Goal: Answer question/provide support

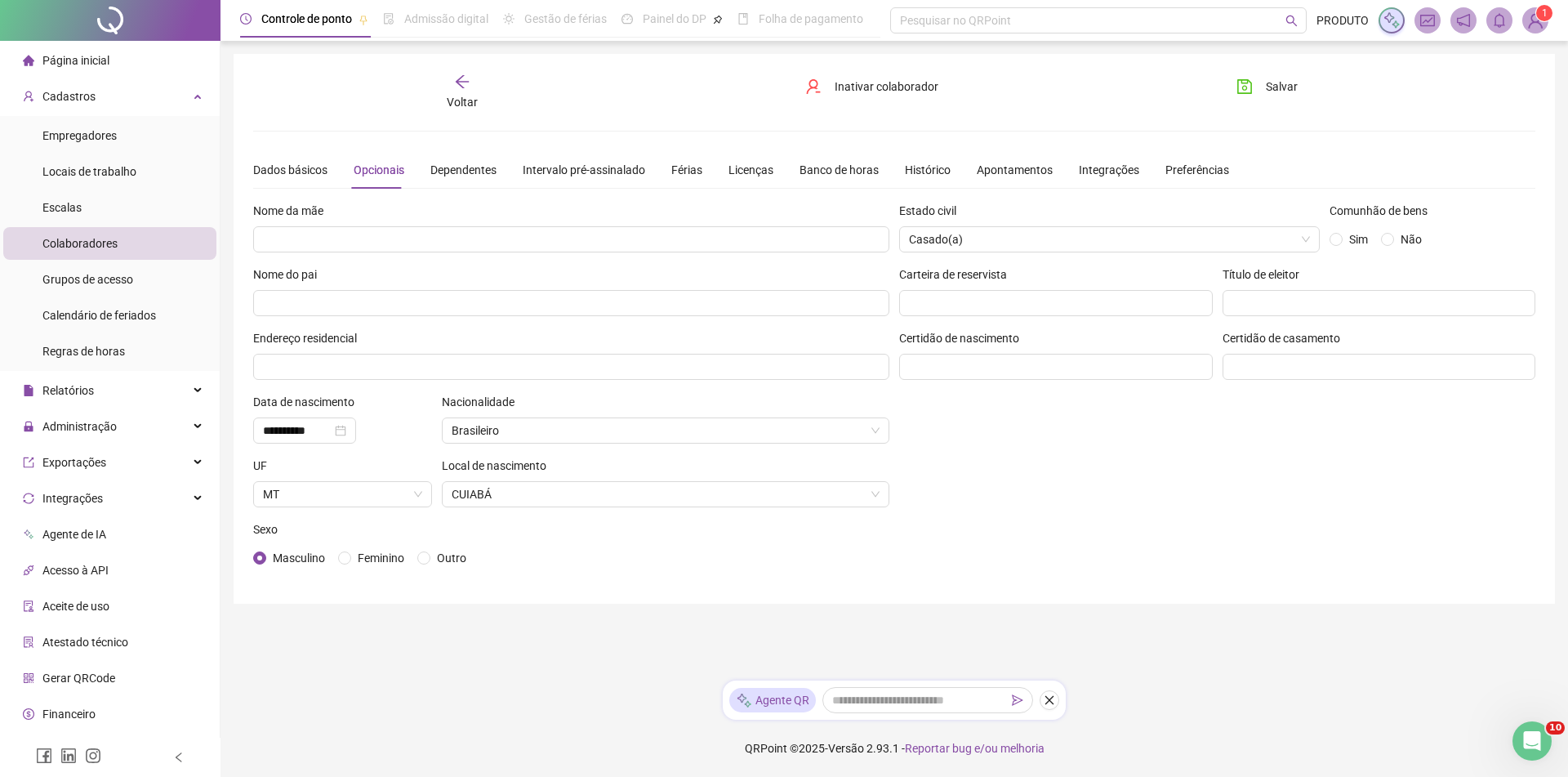
click at [1542, 26] on img at bounding box center [1535, 21] width 24 height 24
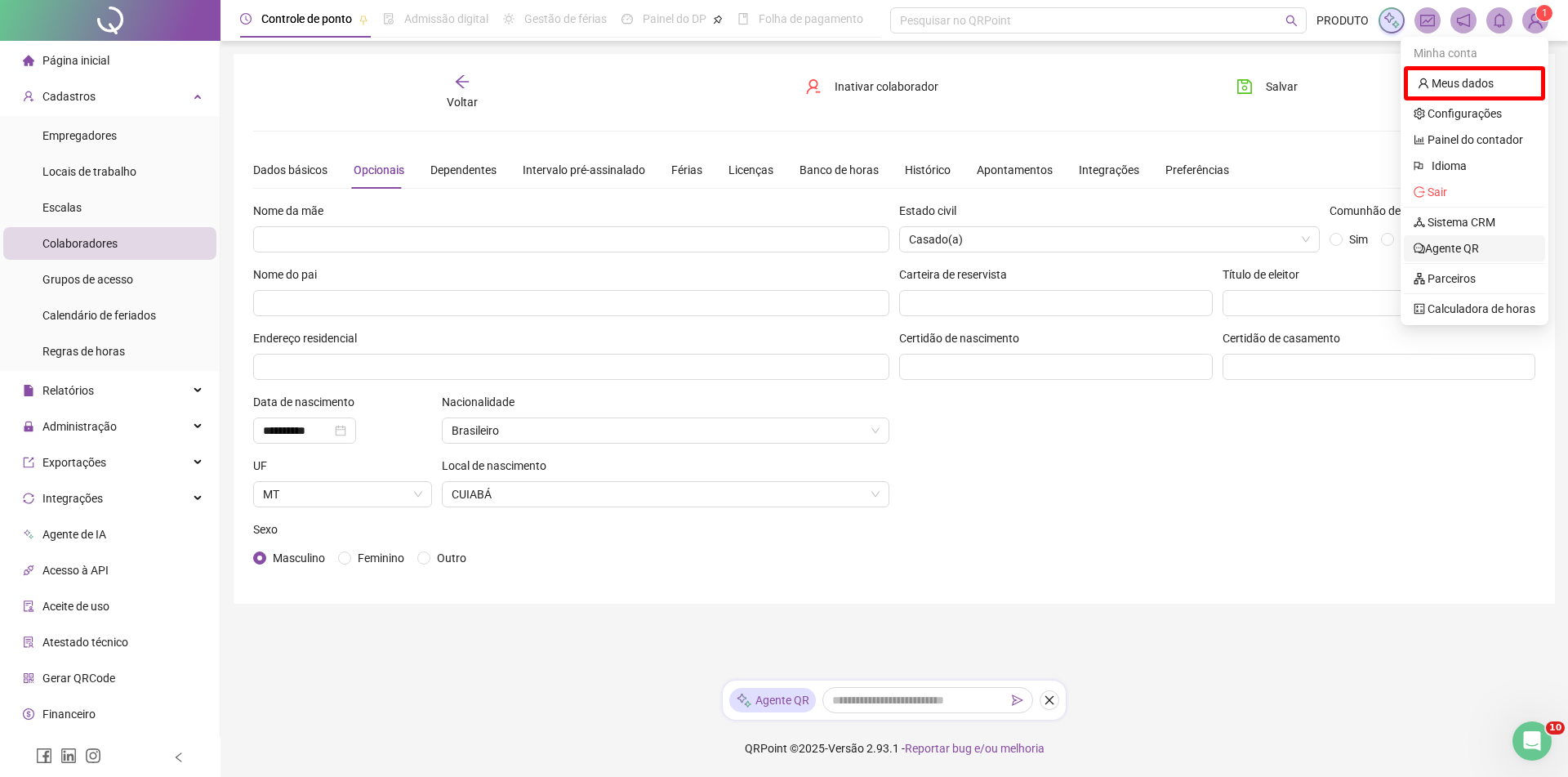
click at [1479, 250] on link "Agente QR" at bounding box center [1446, 249] width 65 height 13
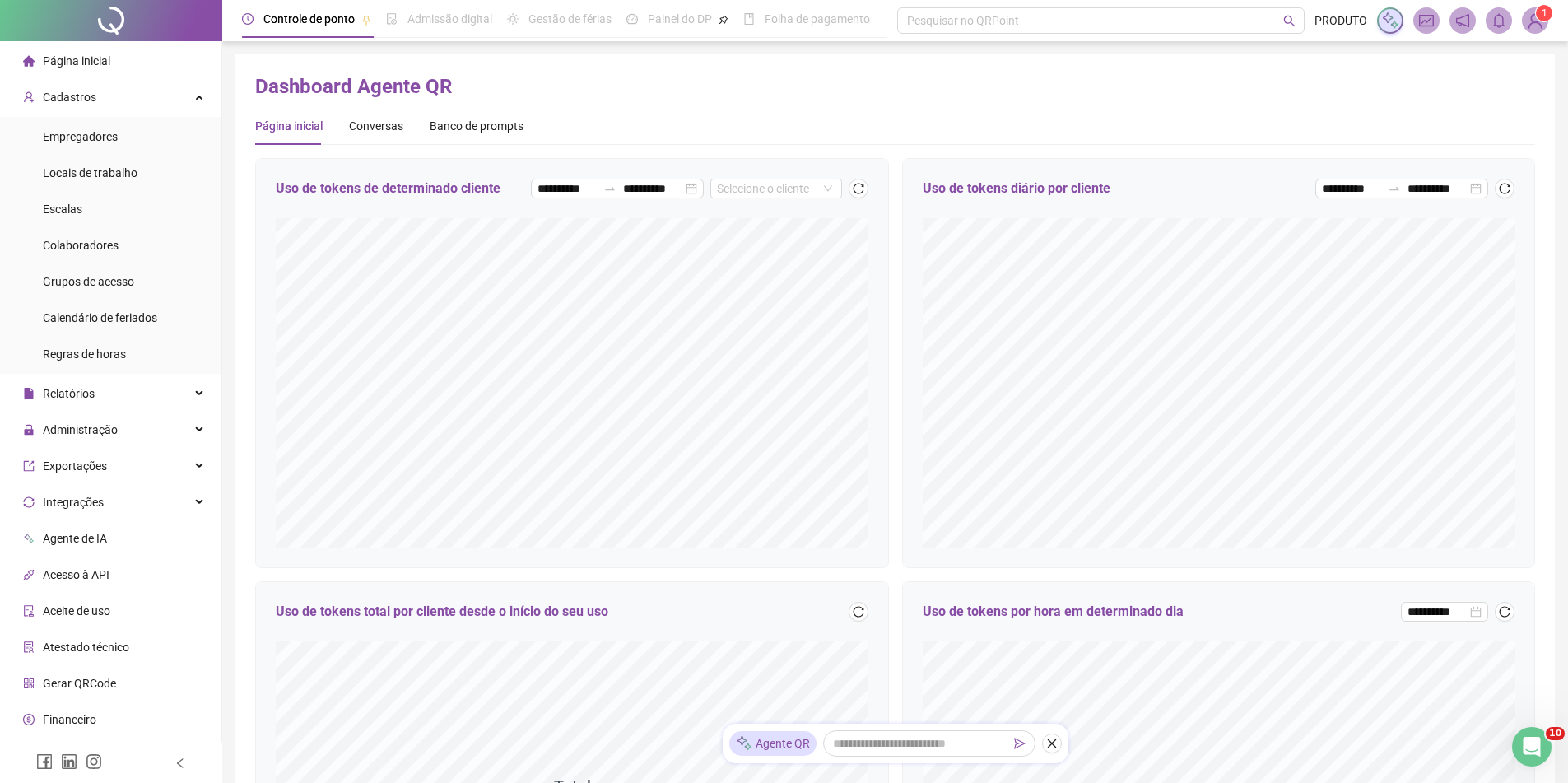
click at [400, 117] on div "Página inicial Conversas Banco de prompts" at bounding box center [389, 126] width 269 height 38
click at [374, 151] on div "Página inicial Conversas Banco de prompts" at bounding box center [895, 133] width 1280 height 51
click at [386, 117] on div "Conversas" at bounding box center [376, 125] width 55 height 18
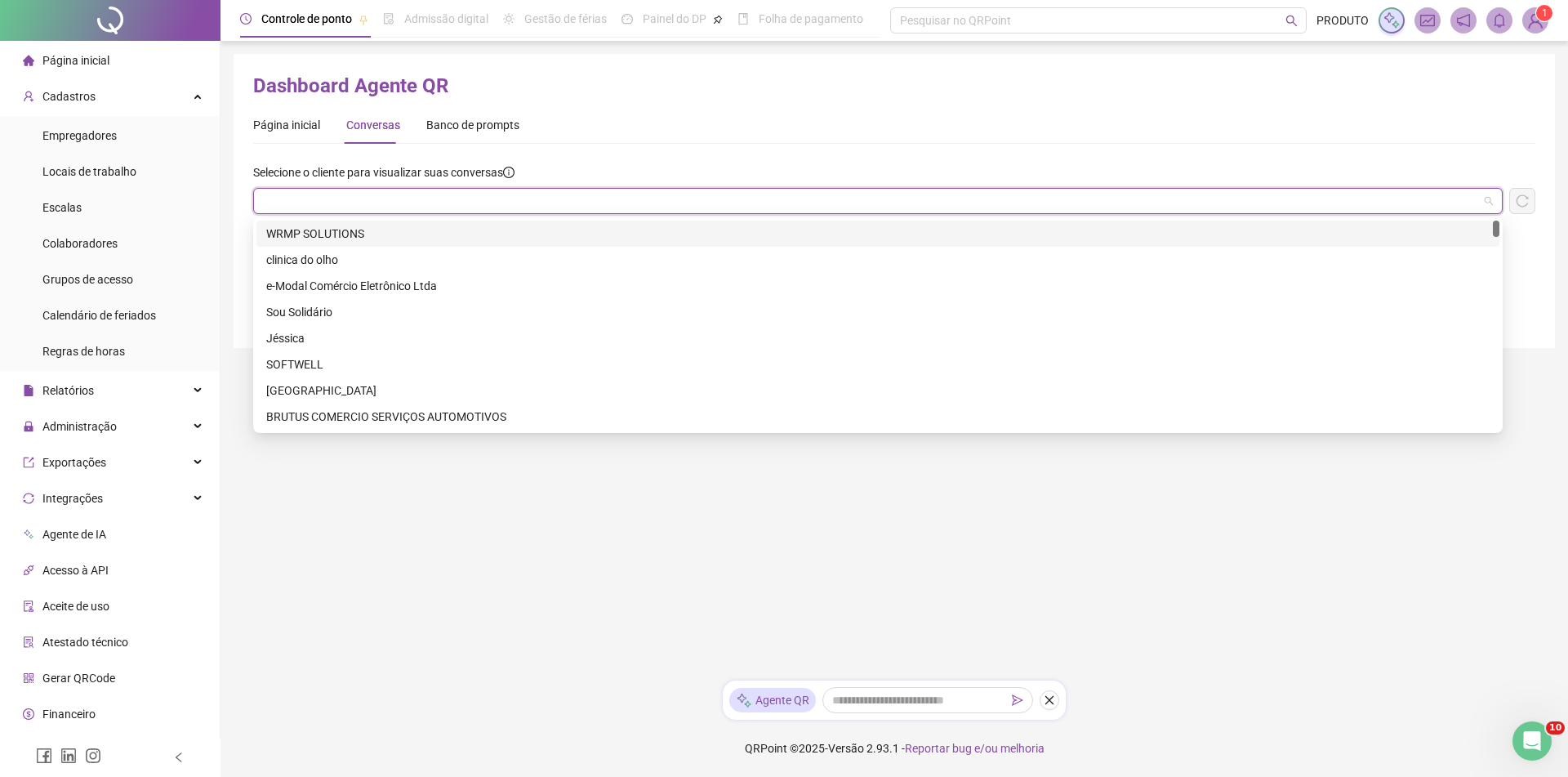
click at [426, 200] on input "search" at bounding box center [870, 201] width 1216 height 24
paste input "**********"
type input "**********"
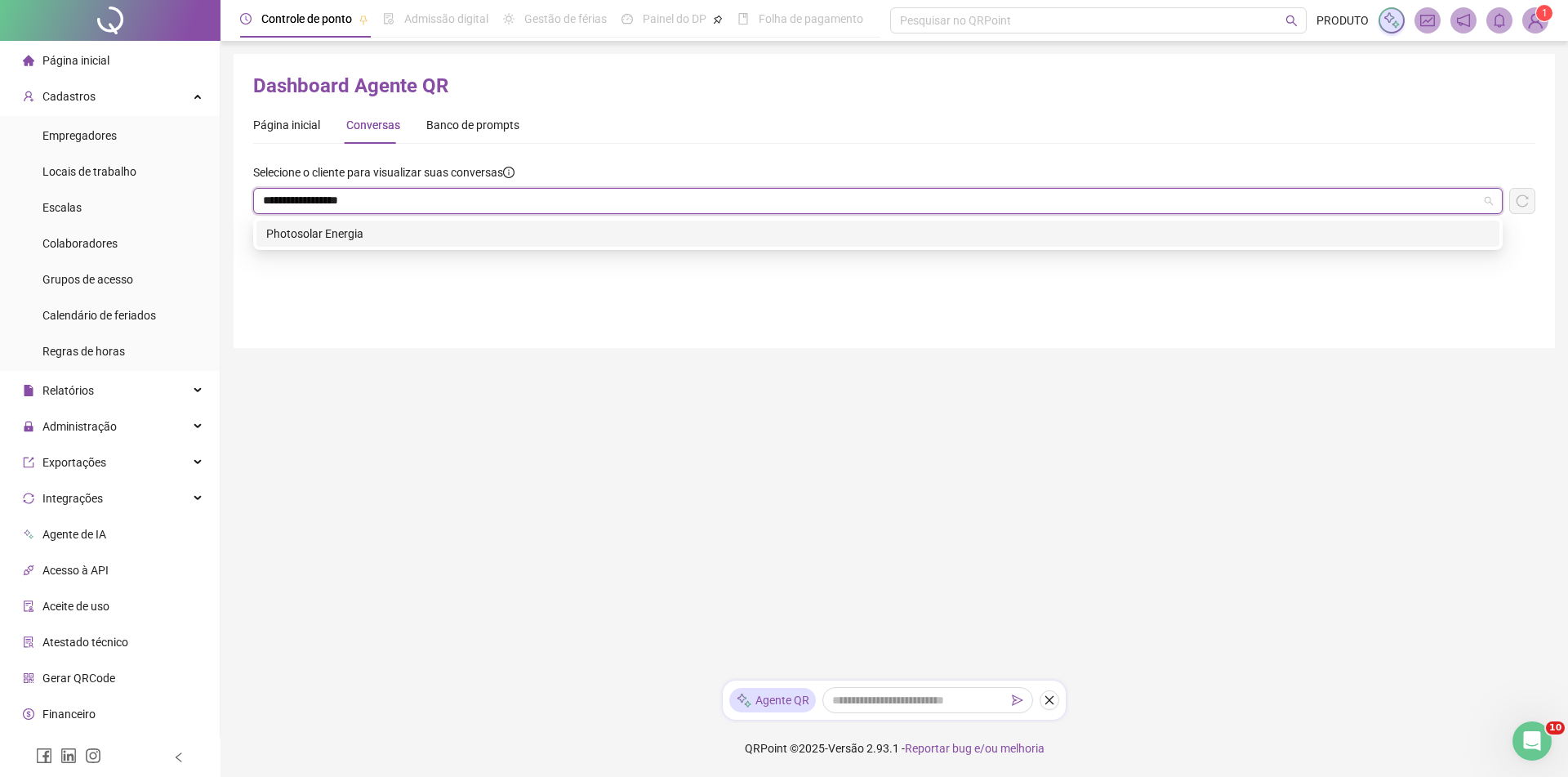
click at [662, 239] on div "Photosolar Energia" at bounding box center [878, 233] width 1223 height 18
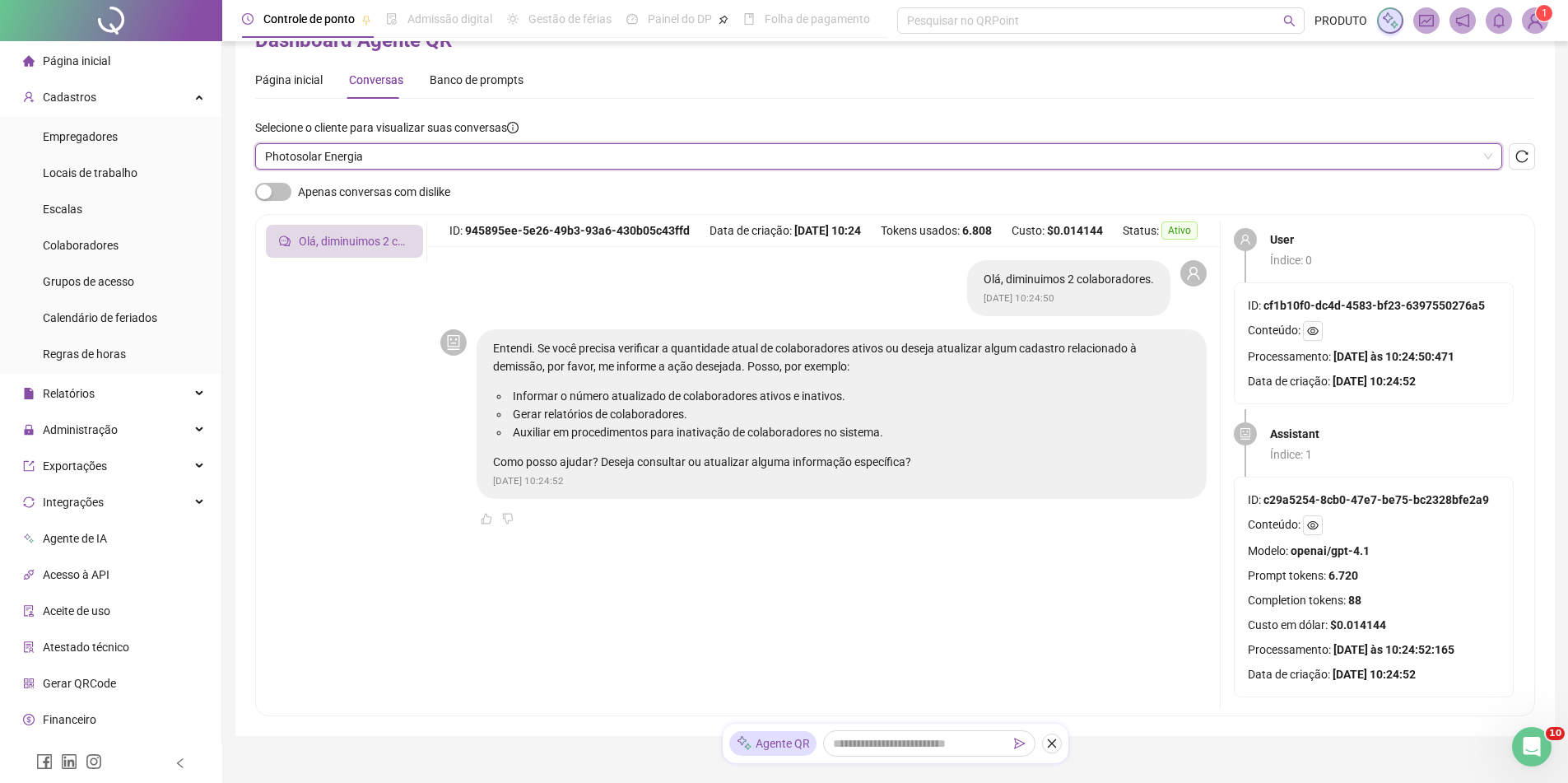
scroll to position [82, 0]
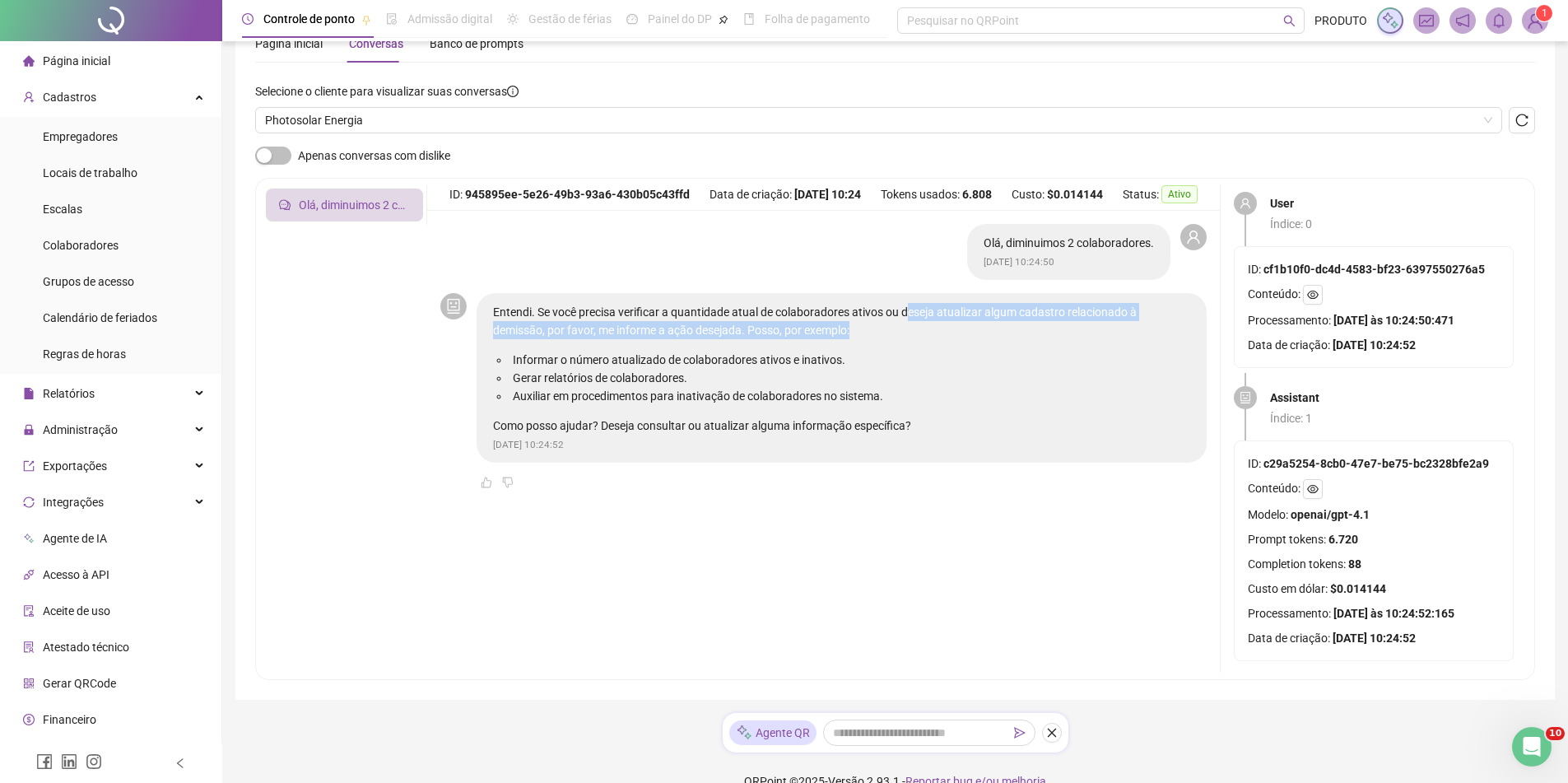
drag, startPoint x: 904, startPoint y: 314, endPoint x: 823, endPoint y: 336, distance: 83.9
click at [823, 336] on p "Entendi. Se você precisa verificar a quantidade atual de colaboradores ativos o…" at bounding box center [841, 320] width 697 height 36
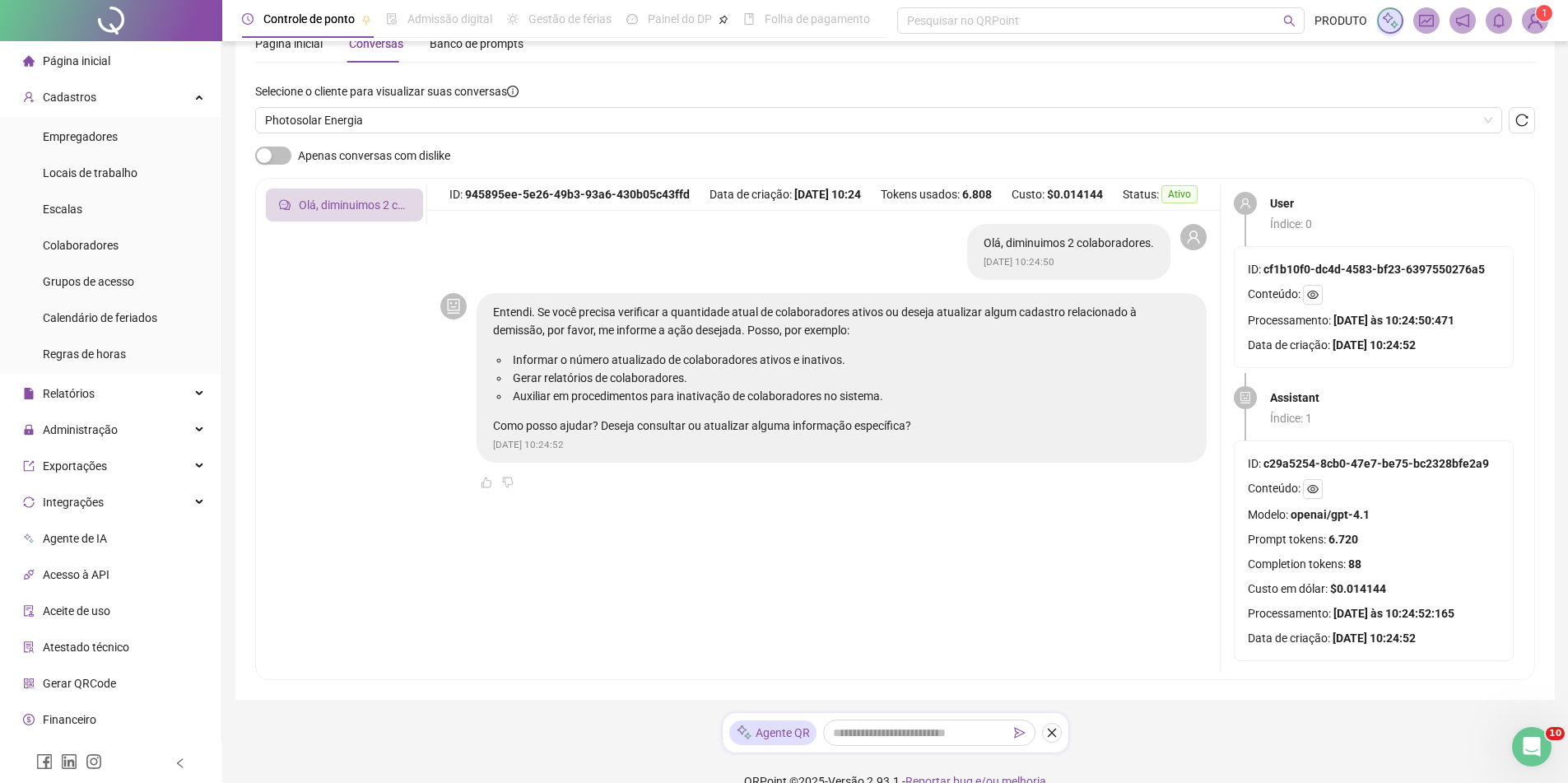
click at [638, 341] on div "Entendi. Se você precisa verificar a quantidade atual de colaboradores ativos o…" at bounding box center [841, 368] width 697 height 132
drag, startPoint x: 505, startPoint y: 381, endPoint x: 705, endPoint y: 377, distance: 200.0
click at [705, 377] on ul "Informar o número atualizado de colaboradores ativos e inativos. Gerar relatóri…" at bounding box center [841, 378] width 697 height 55
click at [553, 406] on div "Entendi. Se você precisa verificar a quantidade atual de colaboradores ativos o…" at bounding box center [841, 368] width 697 height 132
drag, startPoint x: 558, startPoint y: 399, endPoint x: 891, endPoint y: 398, distance: 333.0
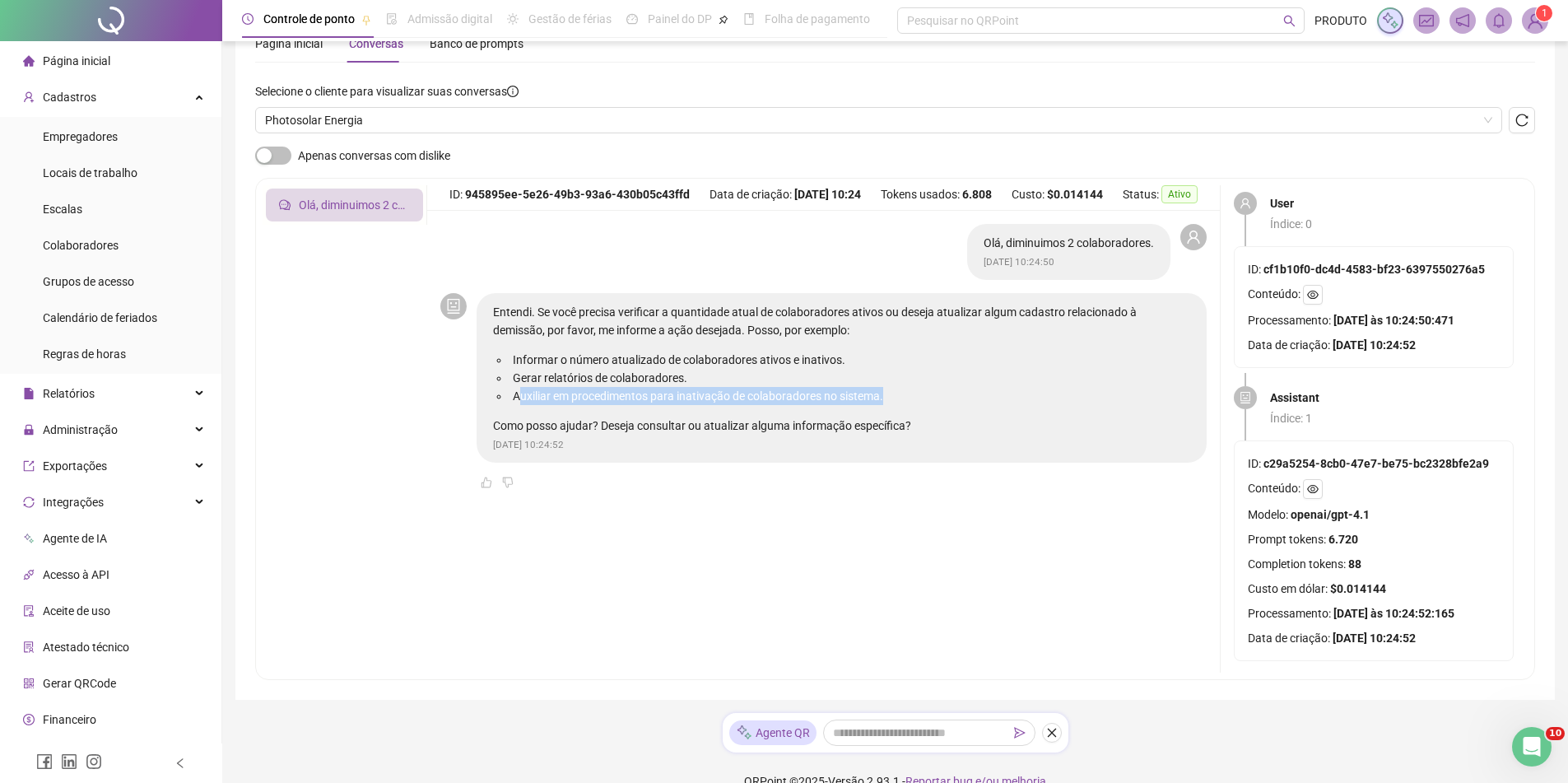
click at [891, 398] on li "Auxiliar em procedimentos para inativação de colaboradores no sistema." at bounding box center [850, 396] width 680 height 18
click at [936, 400] on li "Auxiliar em procedimentos para inativação de colaboradores no sistema." at bounding box center [850, 396] width 680 height 18
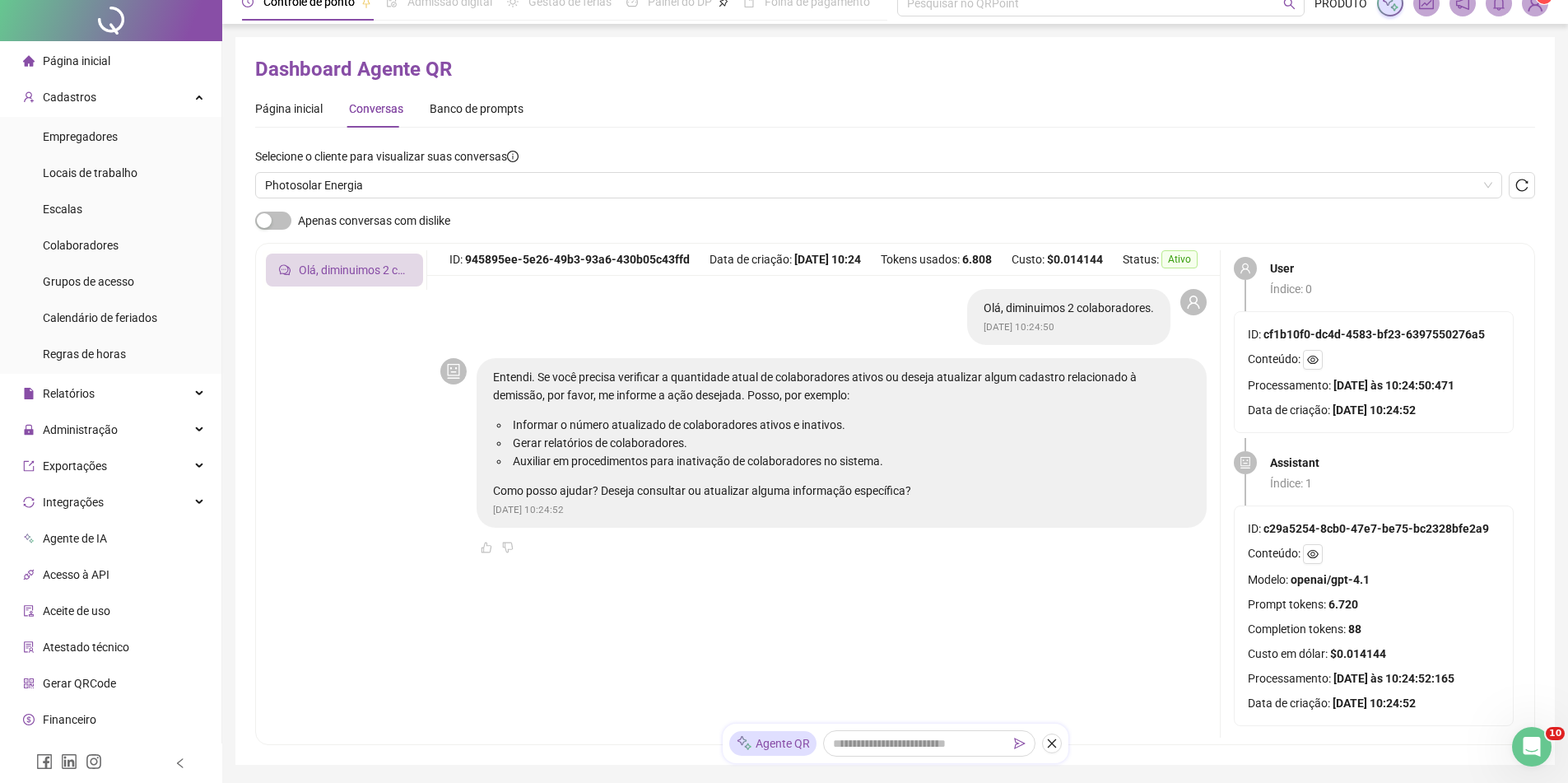
scroll to position [0, 0]
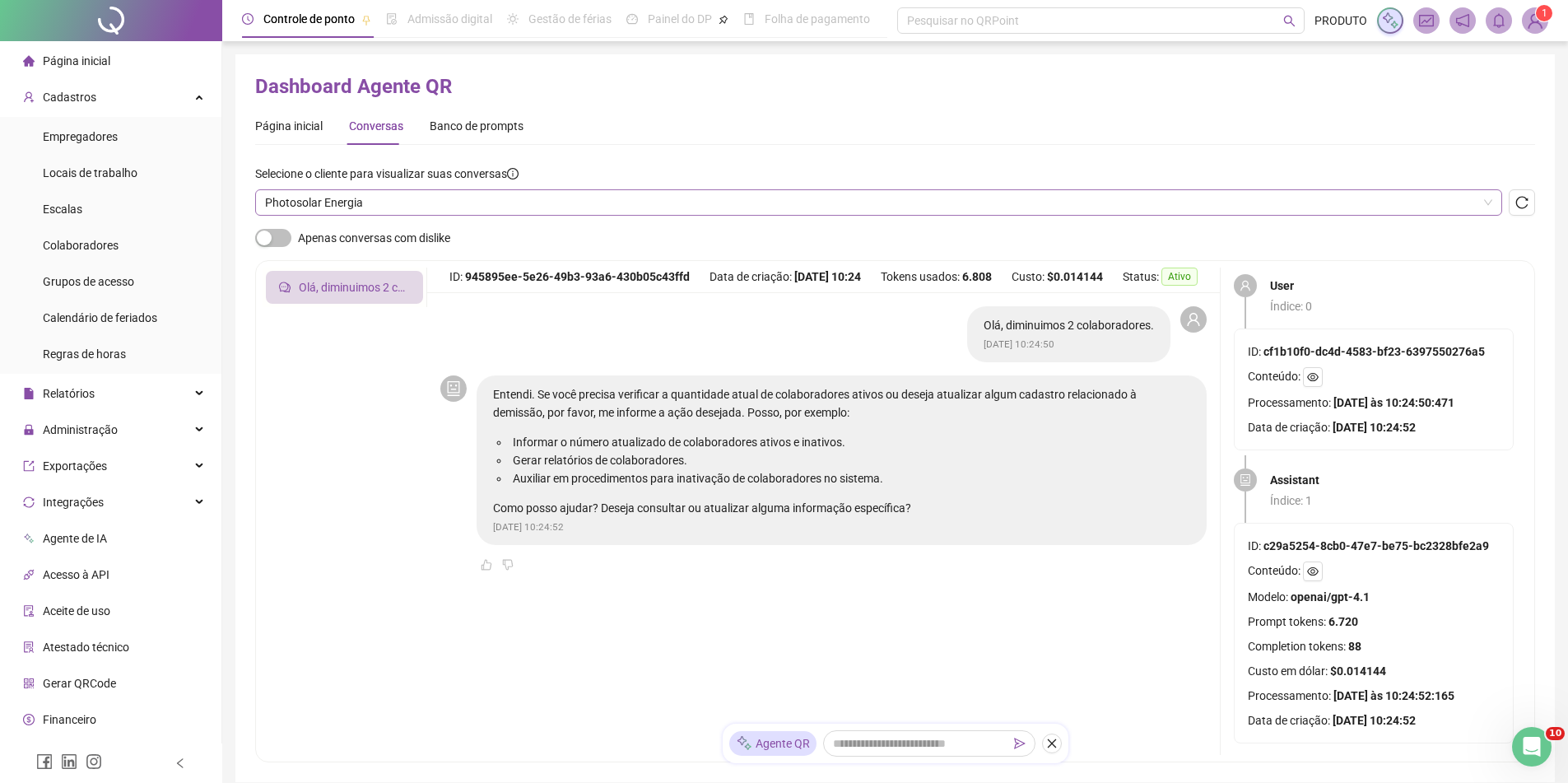
click at [375, 204] on span "Photosolar Energia" at bounding box center [878, 203] width 1227 height 24
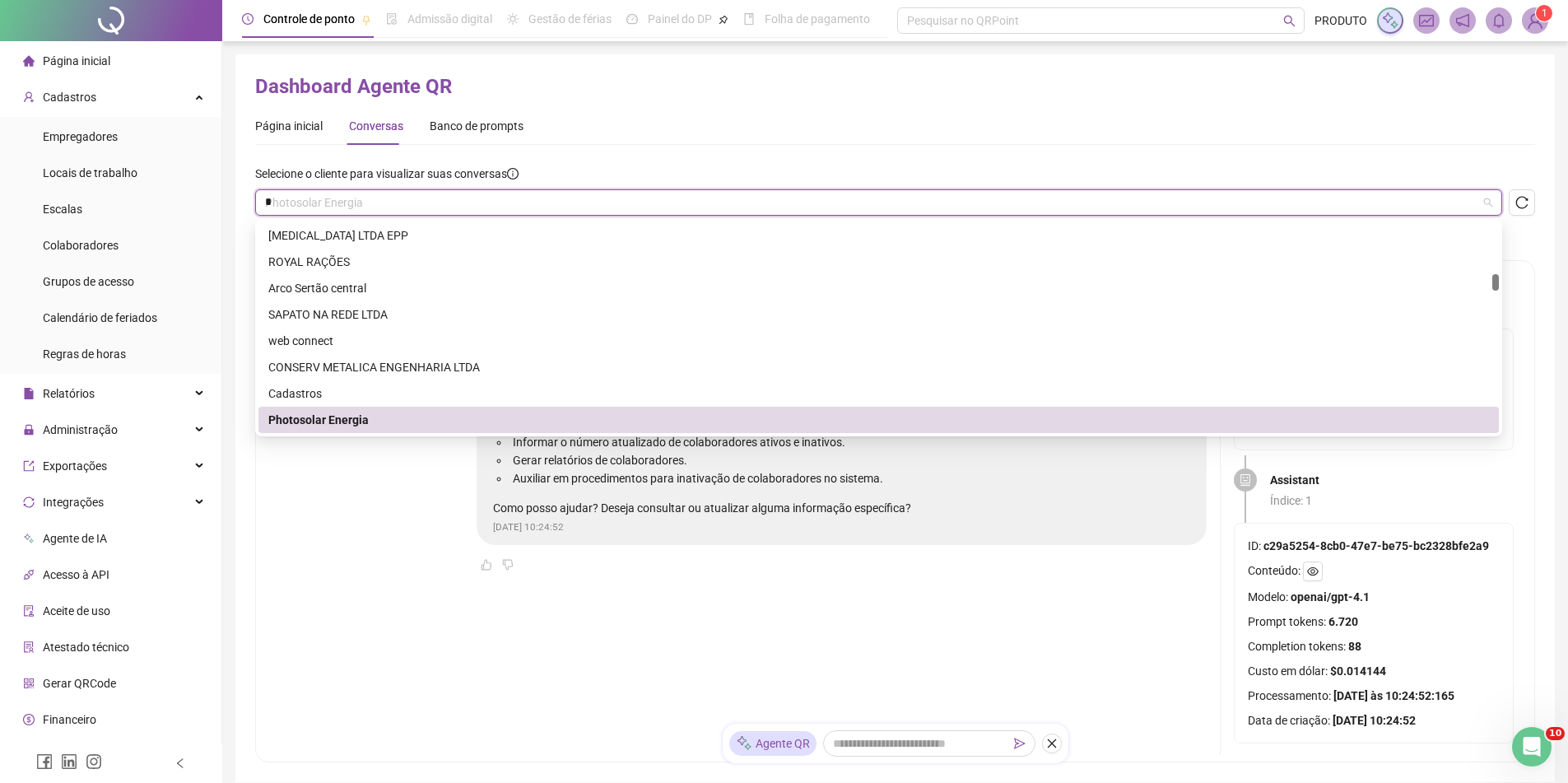
scroll to position [659, 0]
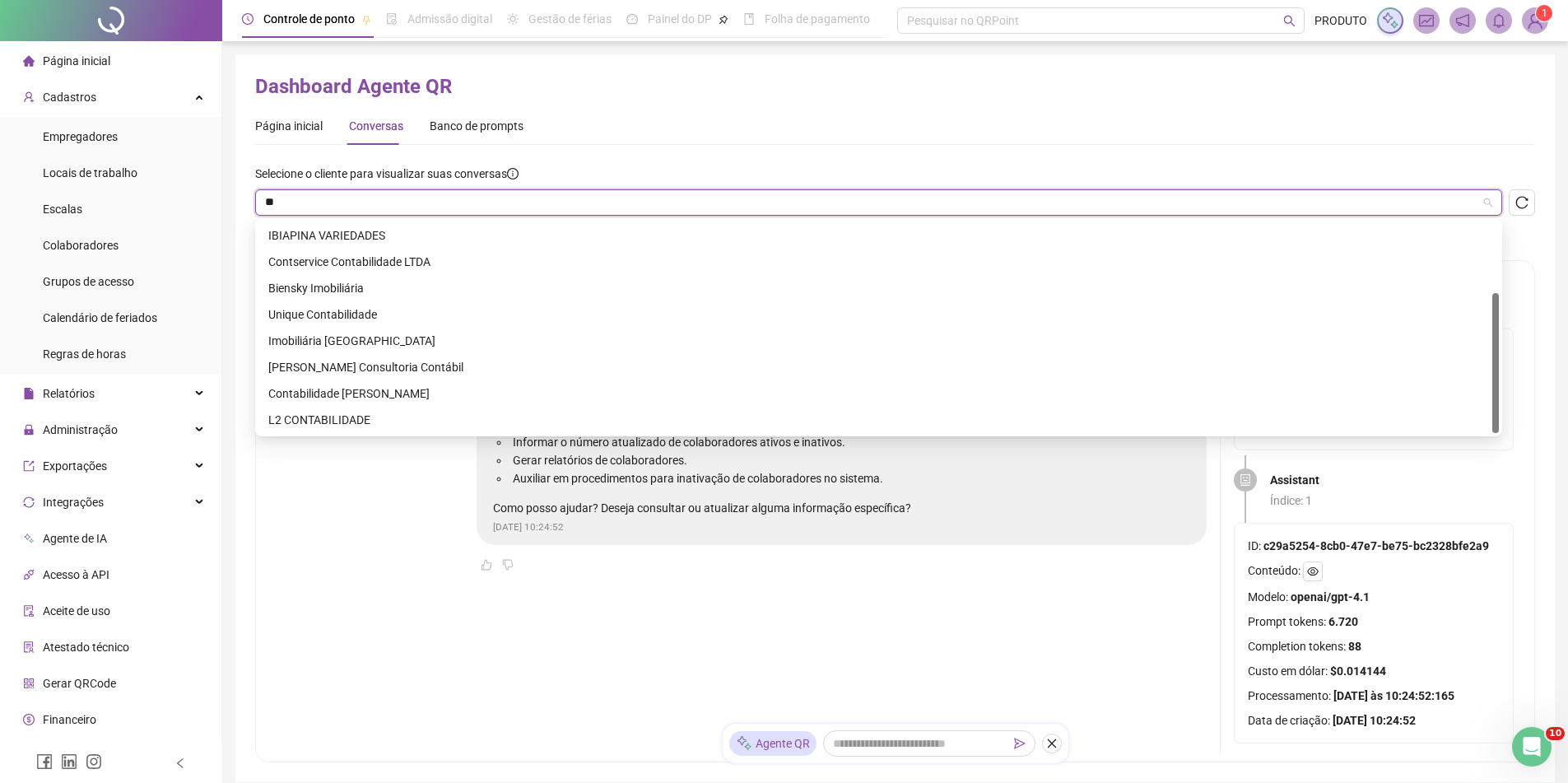
type input "***"
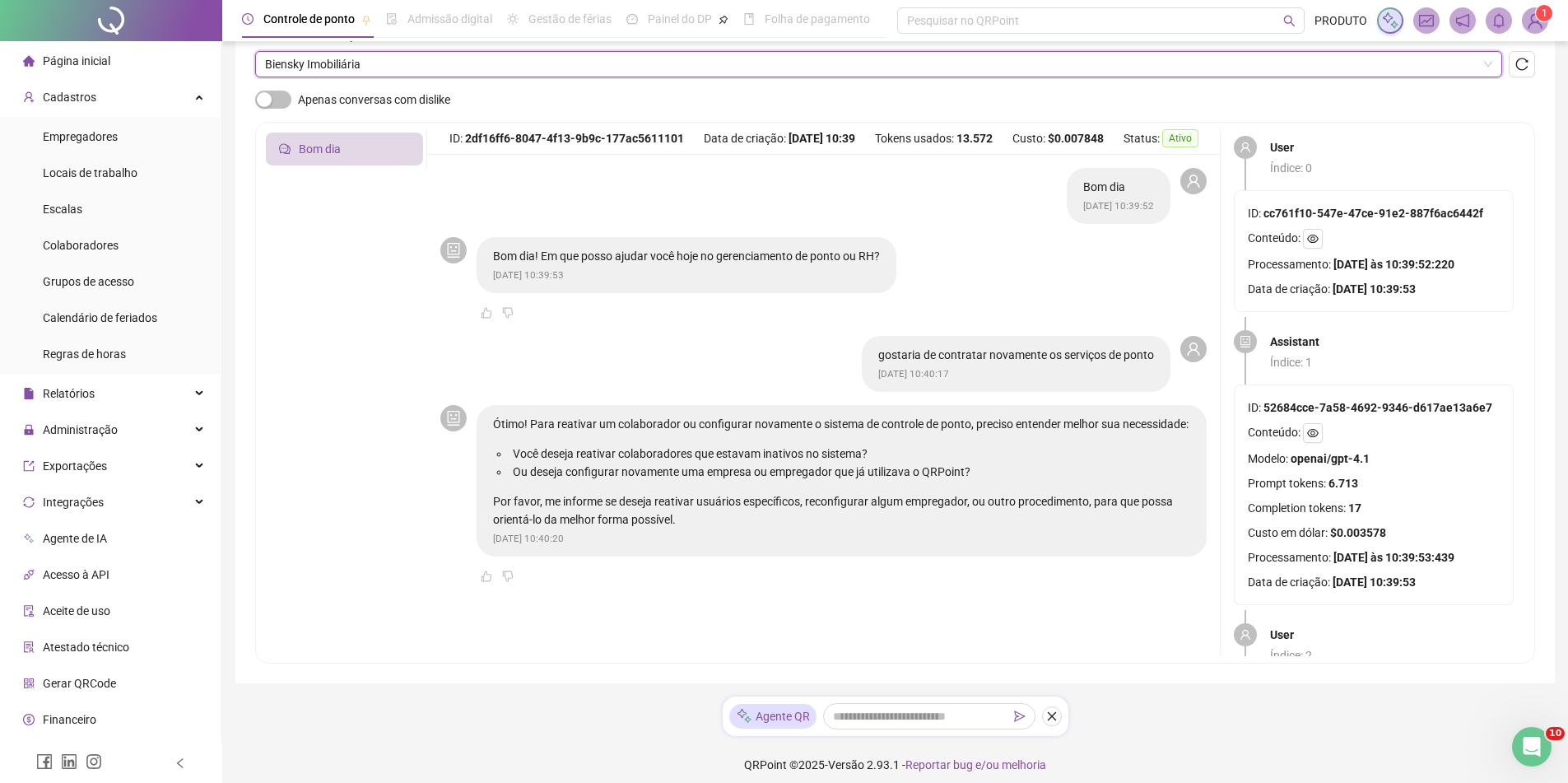
scroll to position [149, 0]
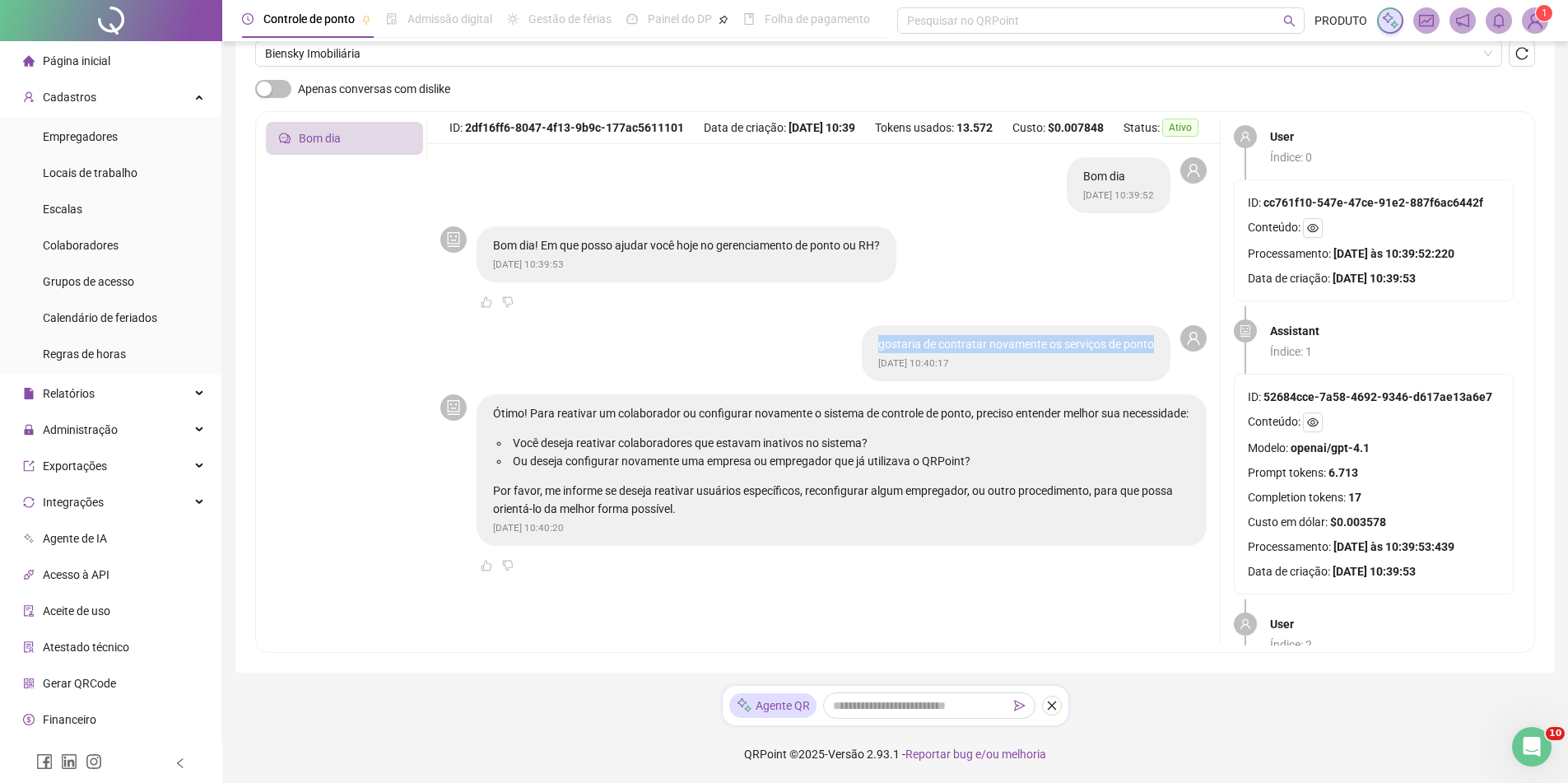
drag, startPoint x: 934, startPoint y: 334, endPoint x: 1154, endPoint y: 343, distance: 220.2
click at [1154, 343] on div "gostaria de contratar novamente os serviços de ponto 17/09/2025 às 10:40:17" at bounding box center [1016, 352] width 309 height 56
click at [670, 344] on div "gostaria de contratar novamente os serviços de ponto 17/09/2025 às 10:40:17" at bounding box center [823, 352] width 766 height 56
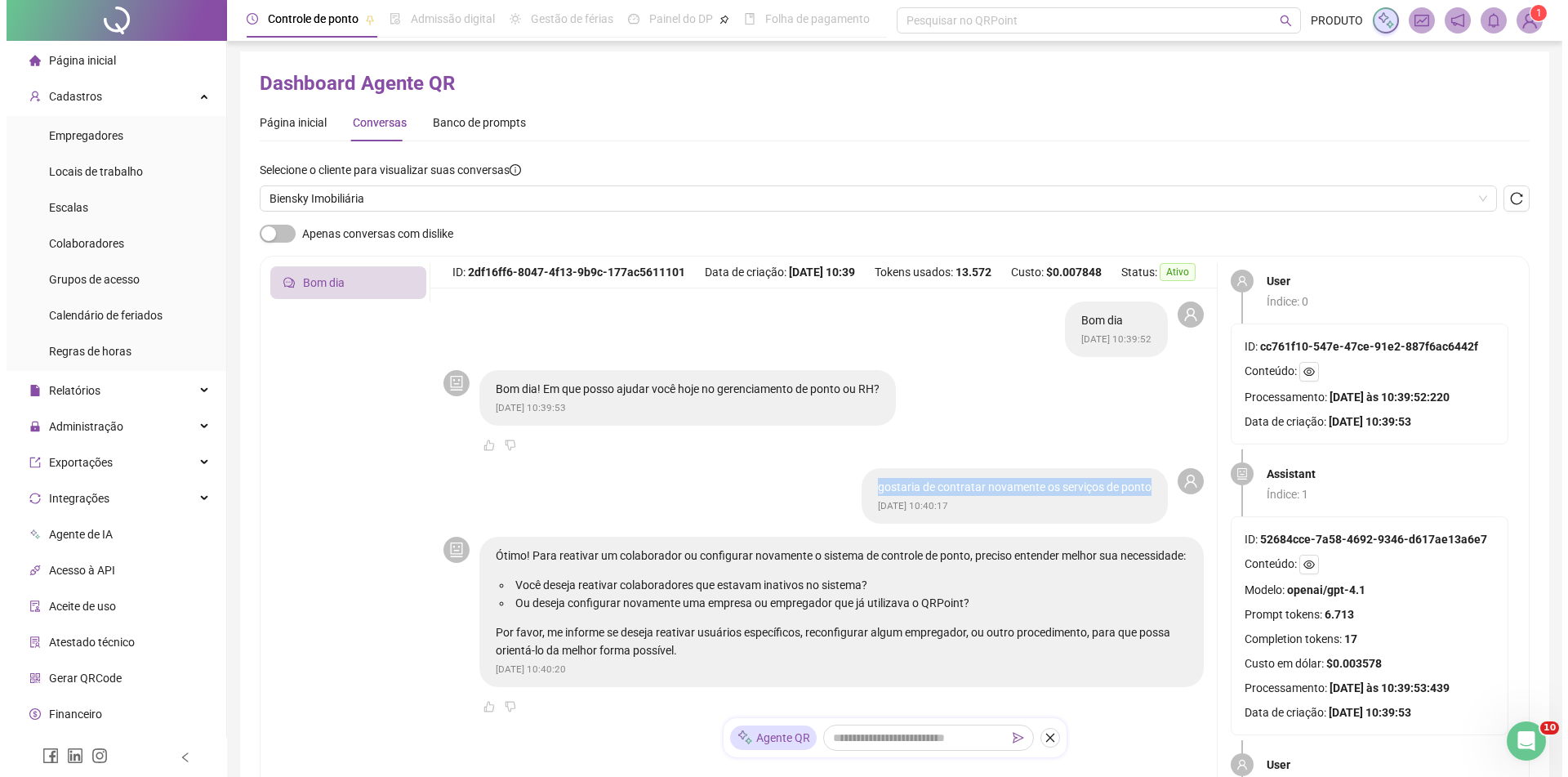
scroll to position [0, 0]
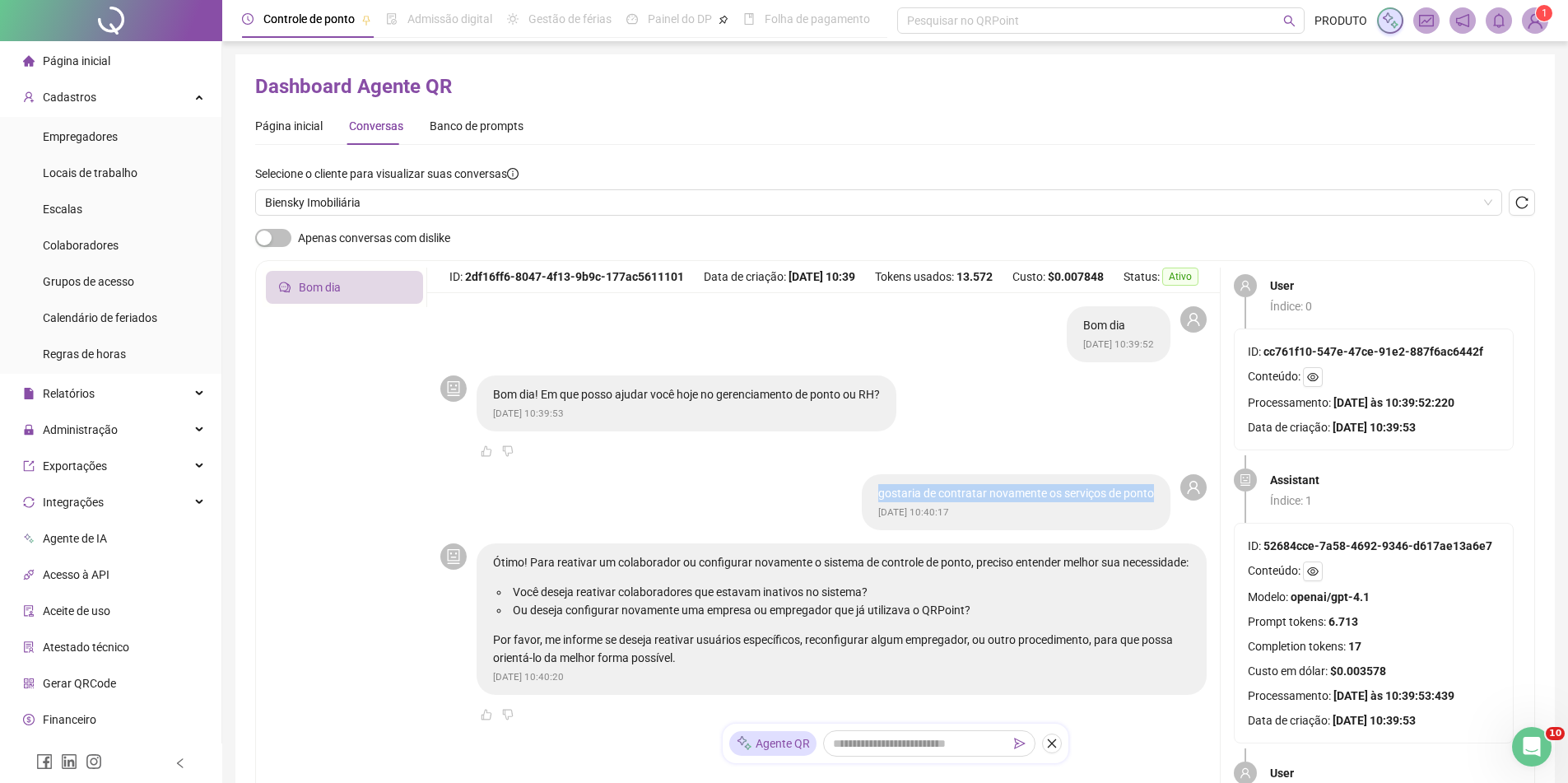
click at [1537, 25] on img at bounding box center [1535, 21] width 24 height 24
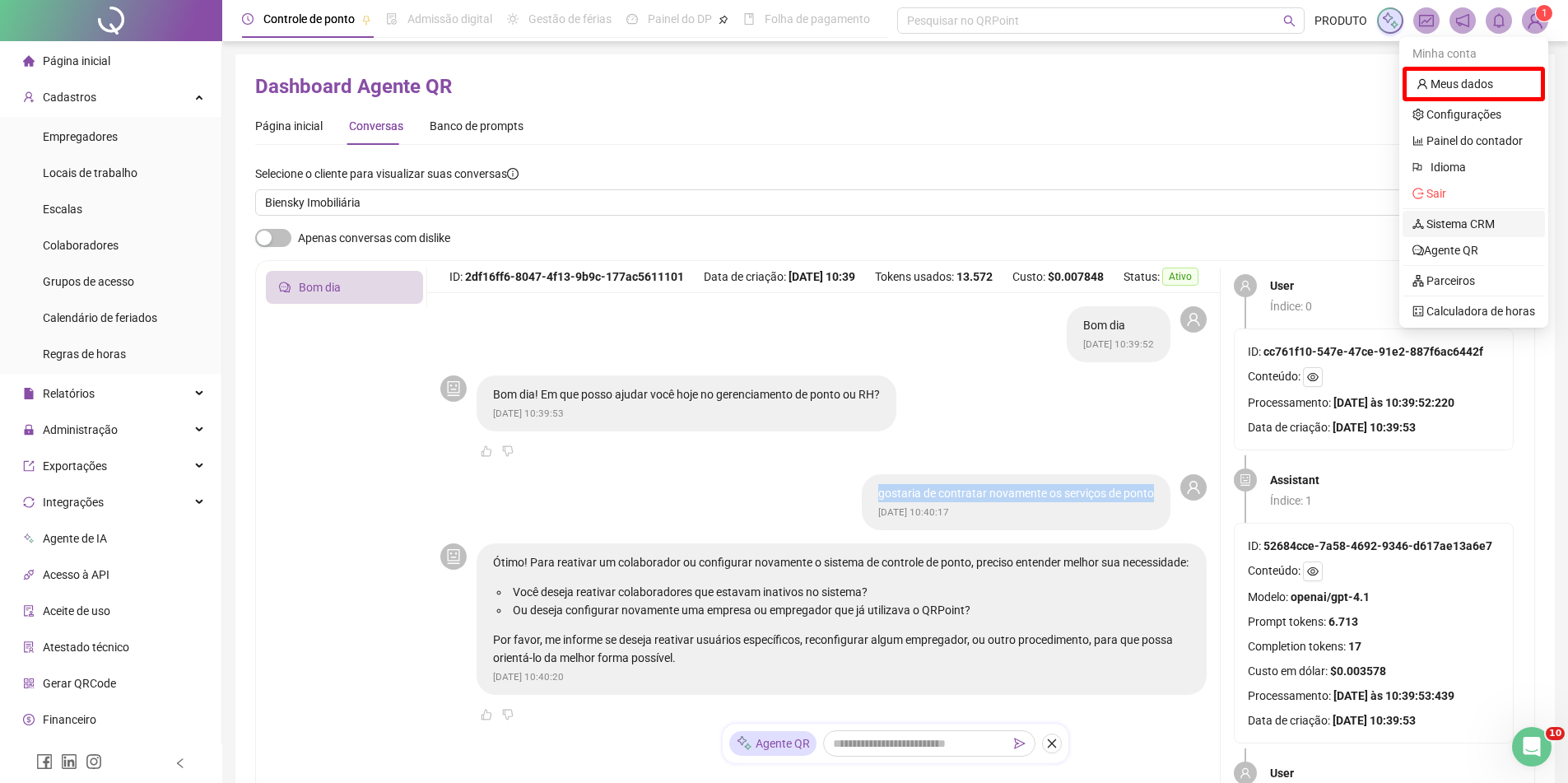
click at [1466, 219] on link "Sistema CRM" at bounding box center [1453, 224] width 82 height 13
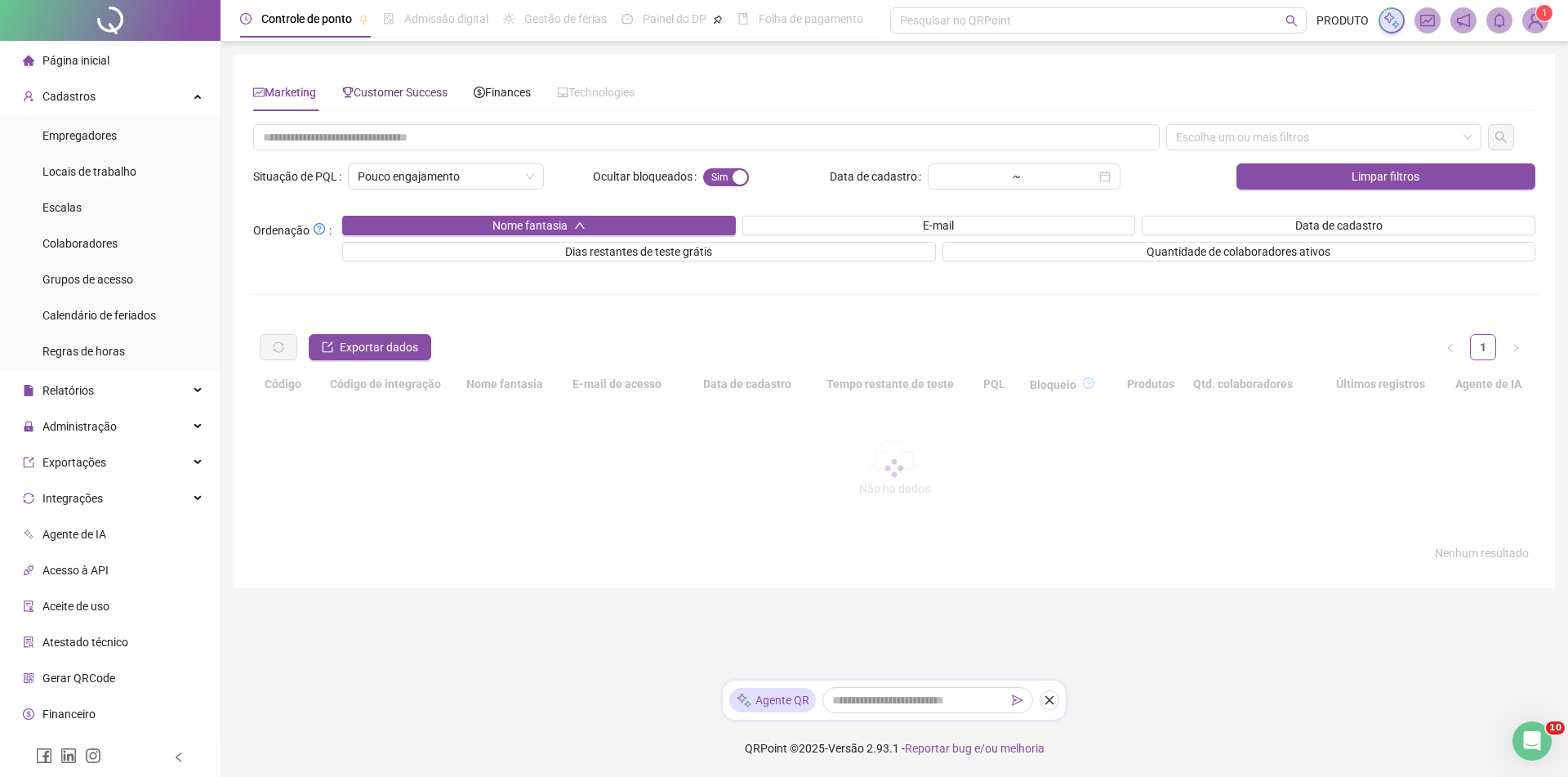
click at [409, 100] on div "Customer Success" at bounding box center [395, 92] width 106 height 18
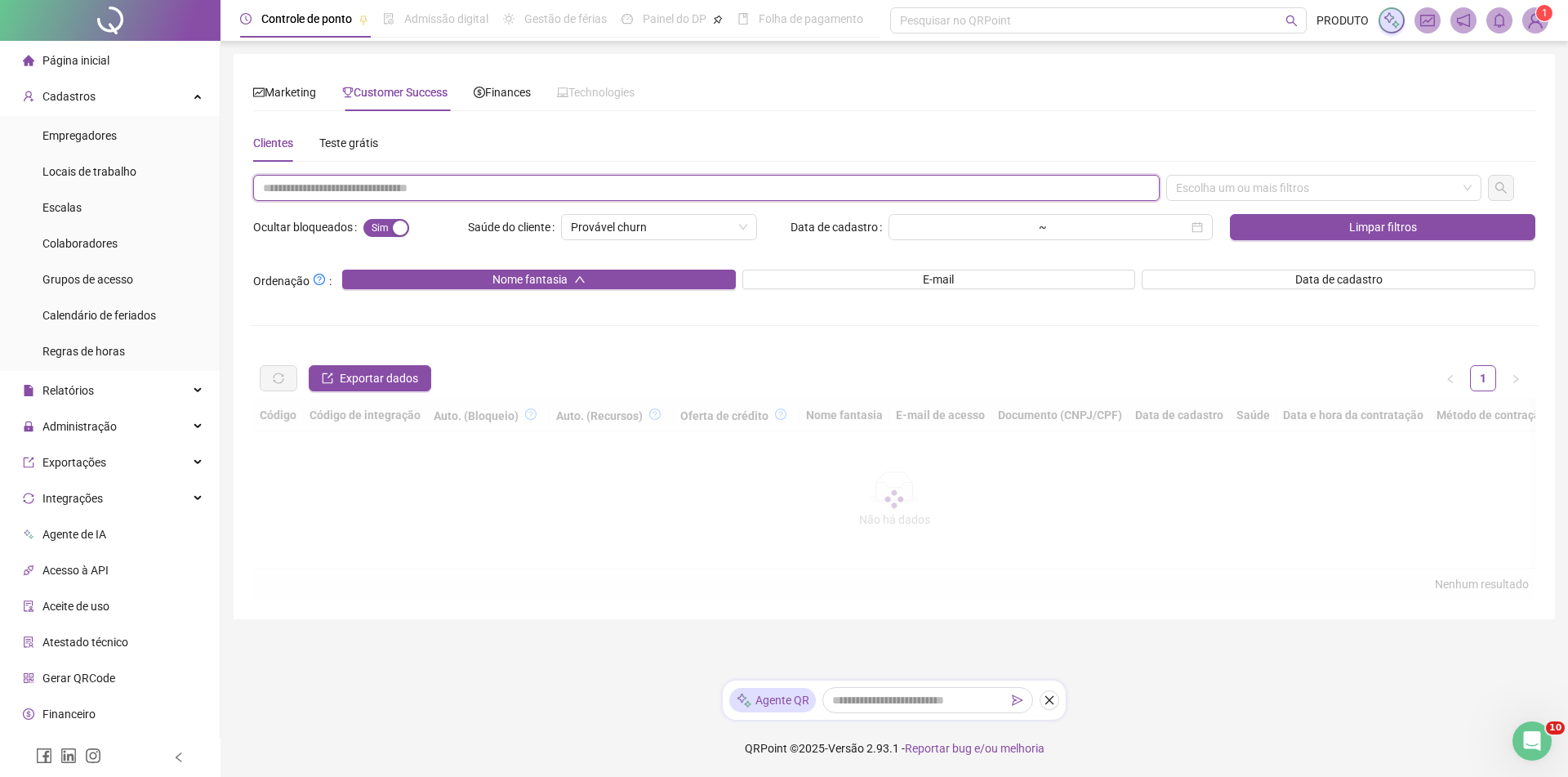
click at [417, 189] on input "text" at bounding box center [707, 188] width 907 height 26
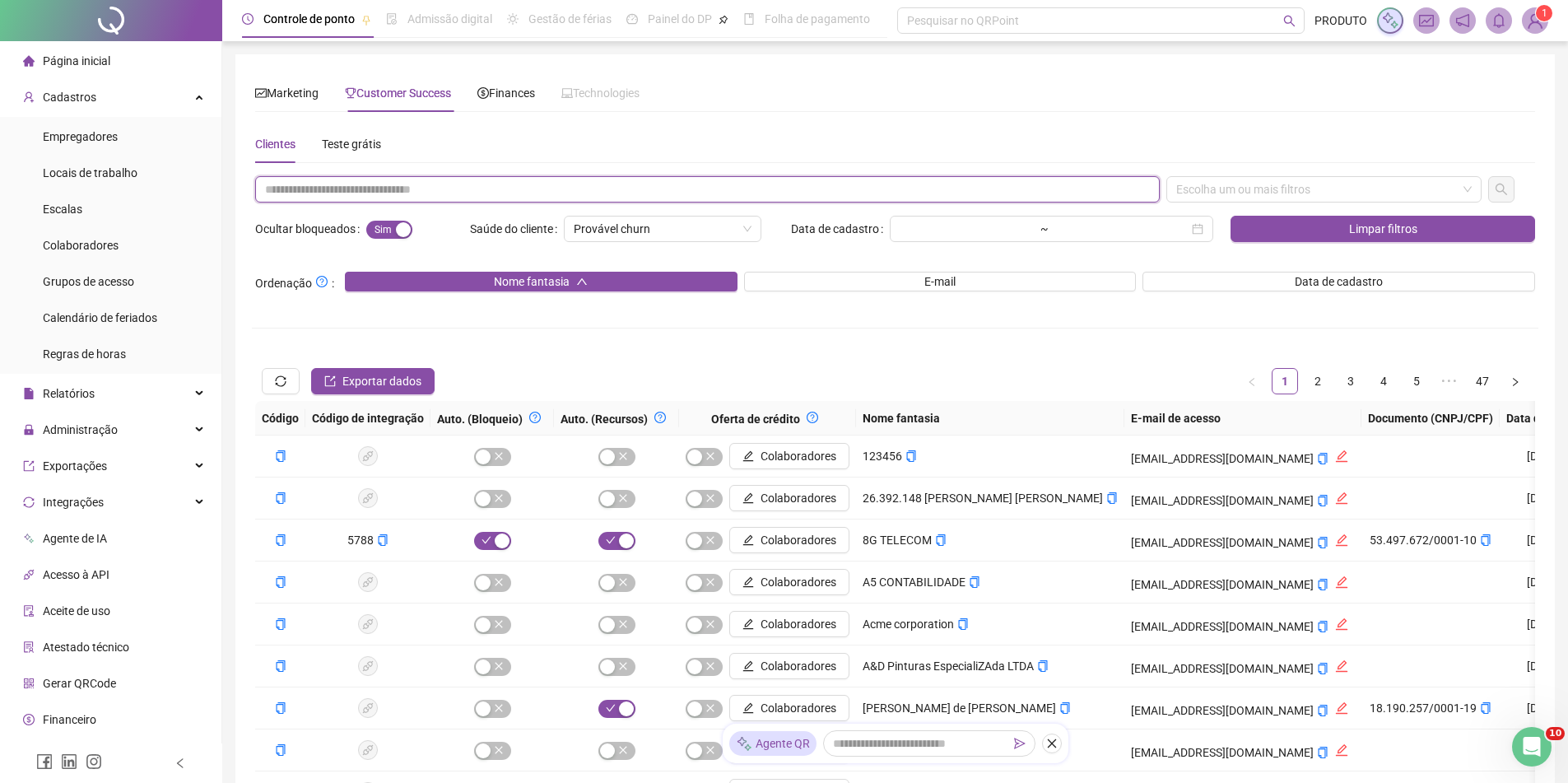
paste input "**********"
click at [1256, 191] on div "Escolha um ou mais filtros" at bounding box center [1324, 189] width 316 height 26
type input "**********"
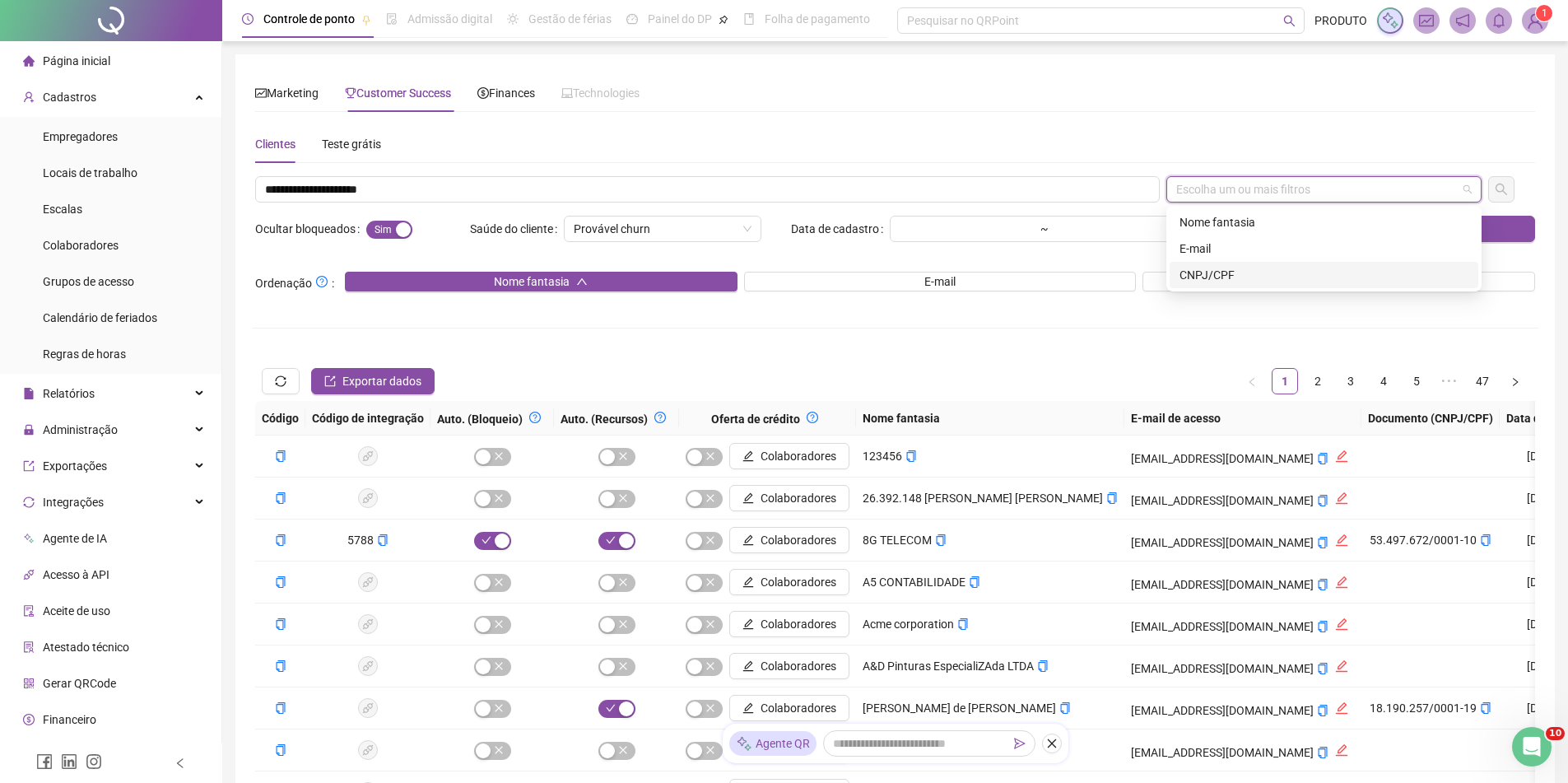
click at [1233, 268] on div "CNPJ/CPF" at bounding box center [1324, 274] width 289 height 18
click at [1223, 248] on div "E-mail" at bounding box center [1324, 248] width 289 height 18
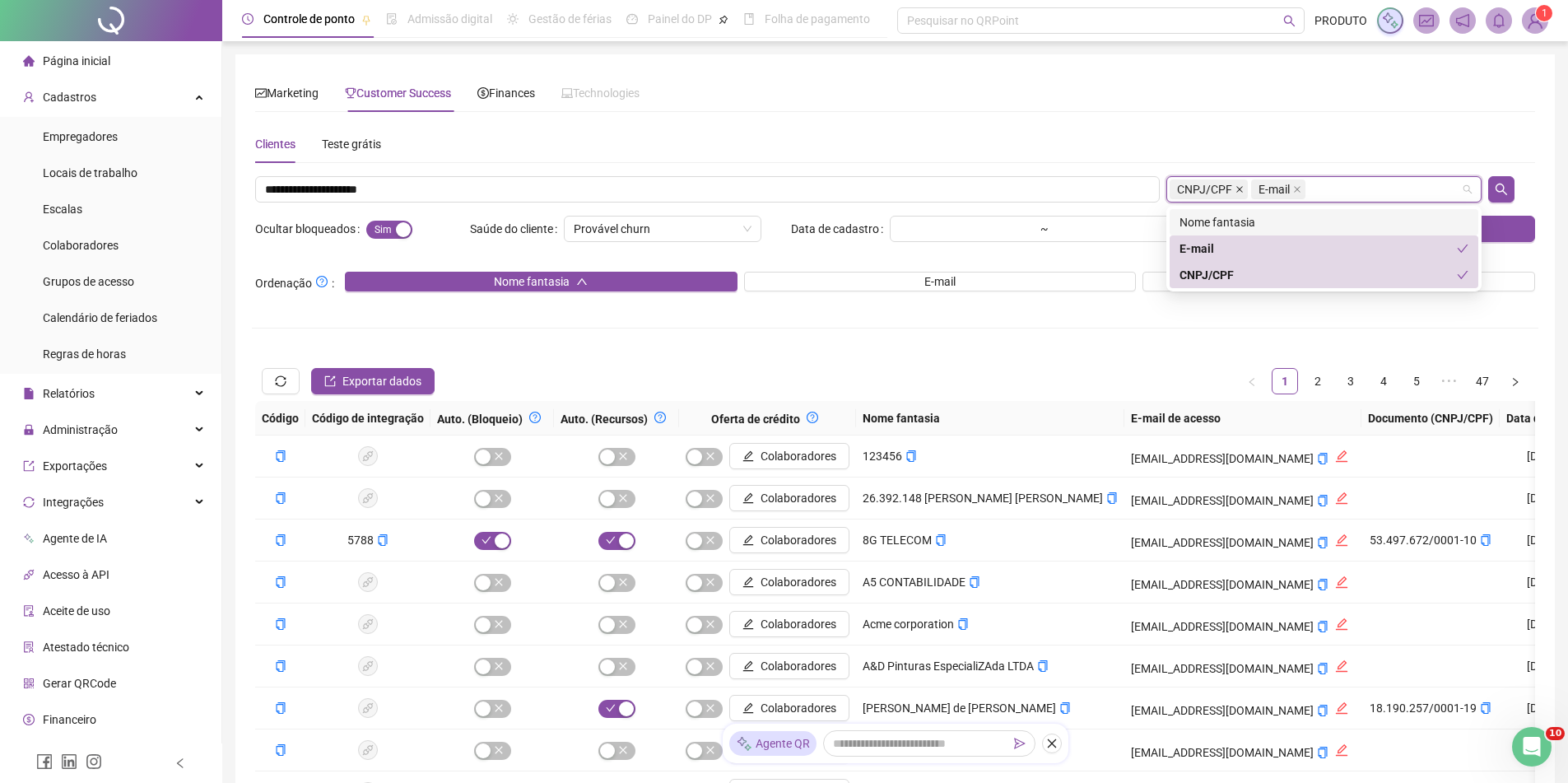
click at [1235, 186] on icon "close" at bounding box center [1239, 189] width 8 height 8
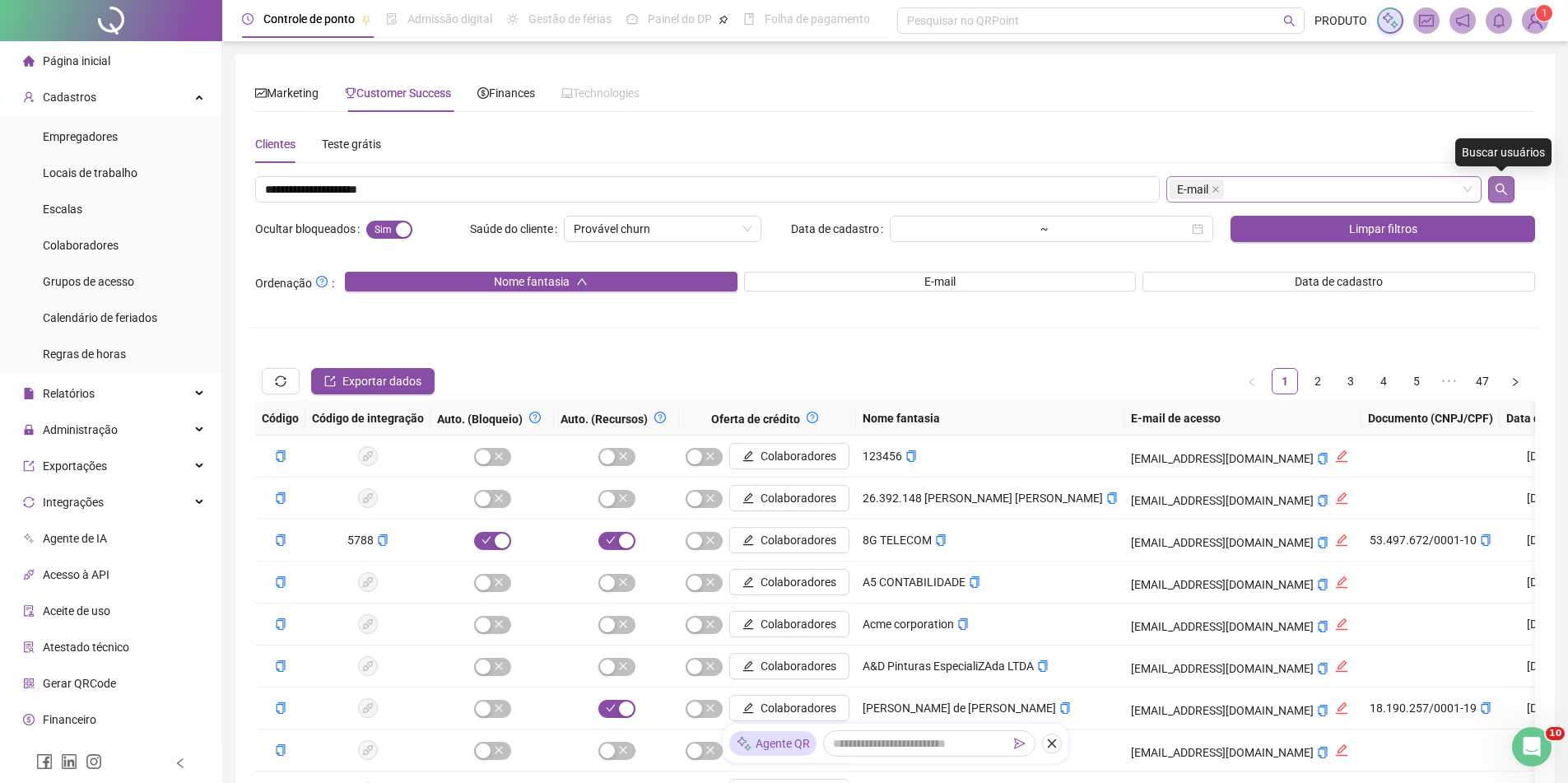
click at [1506, 187] on icon "search" at bounding box center [1501, 189] width 13 height 13
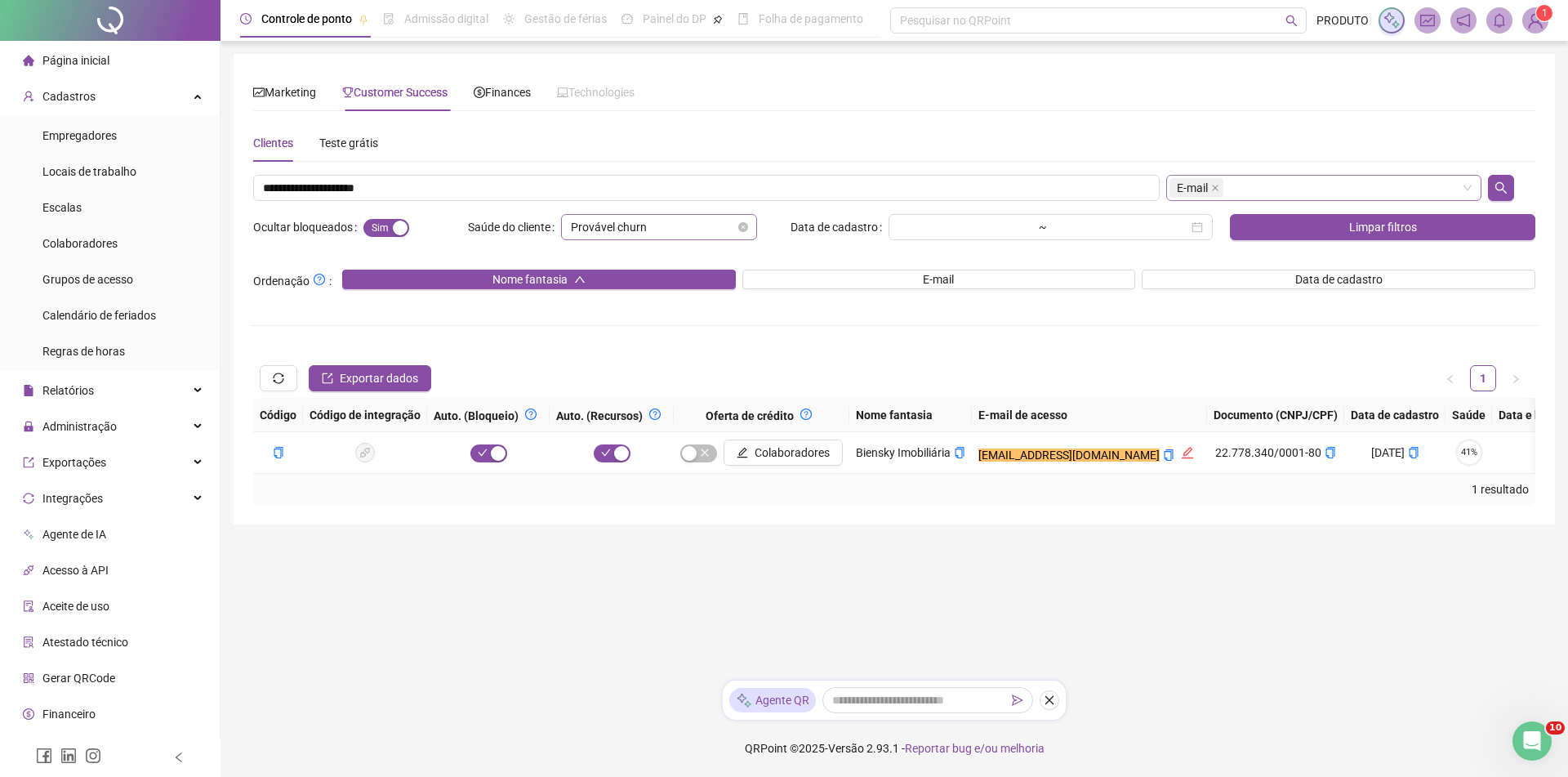
click at [754, 223] on div "Provável churn" at bounding box center [659, 227] width 196 height 26
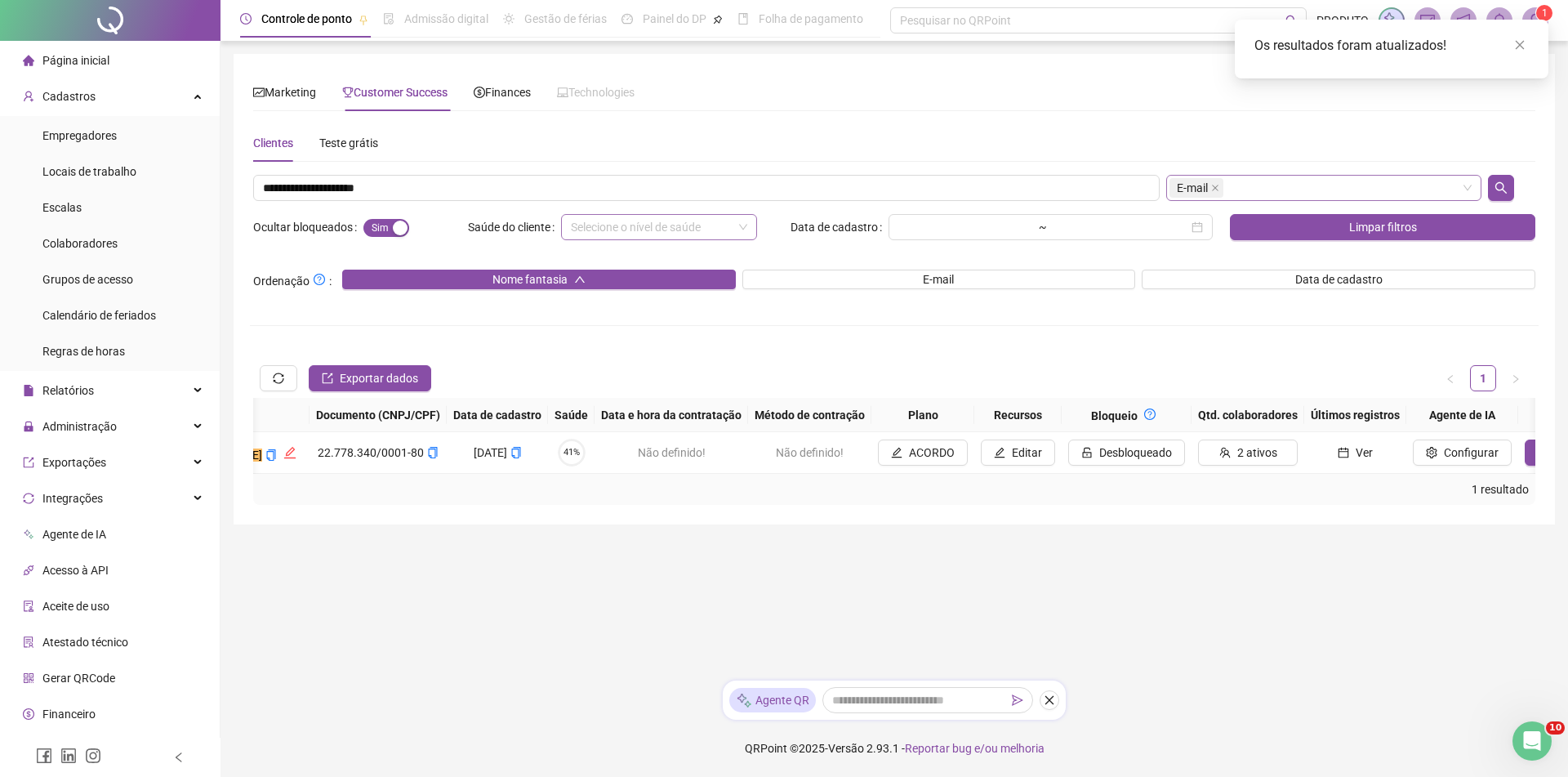
scroll to position [0, 904]
click at [1307, 461] on button "Ver" at bounding box center [1348, 453] width 89 height 26
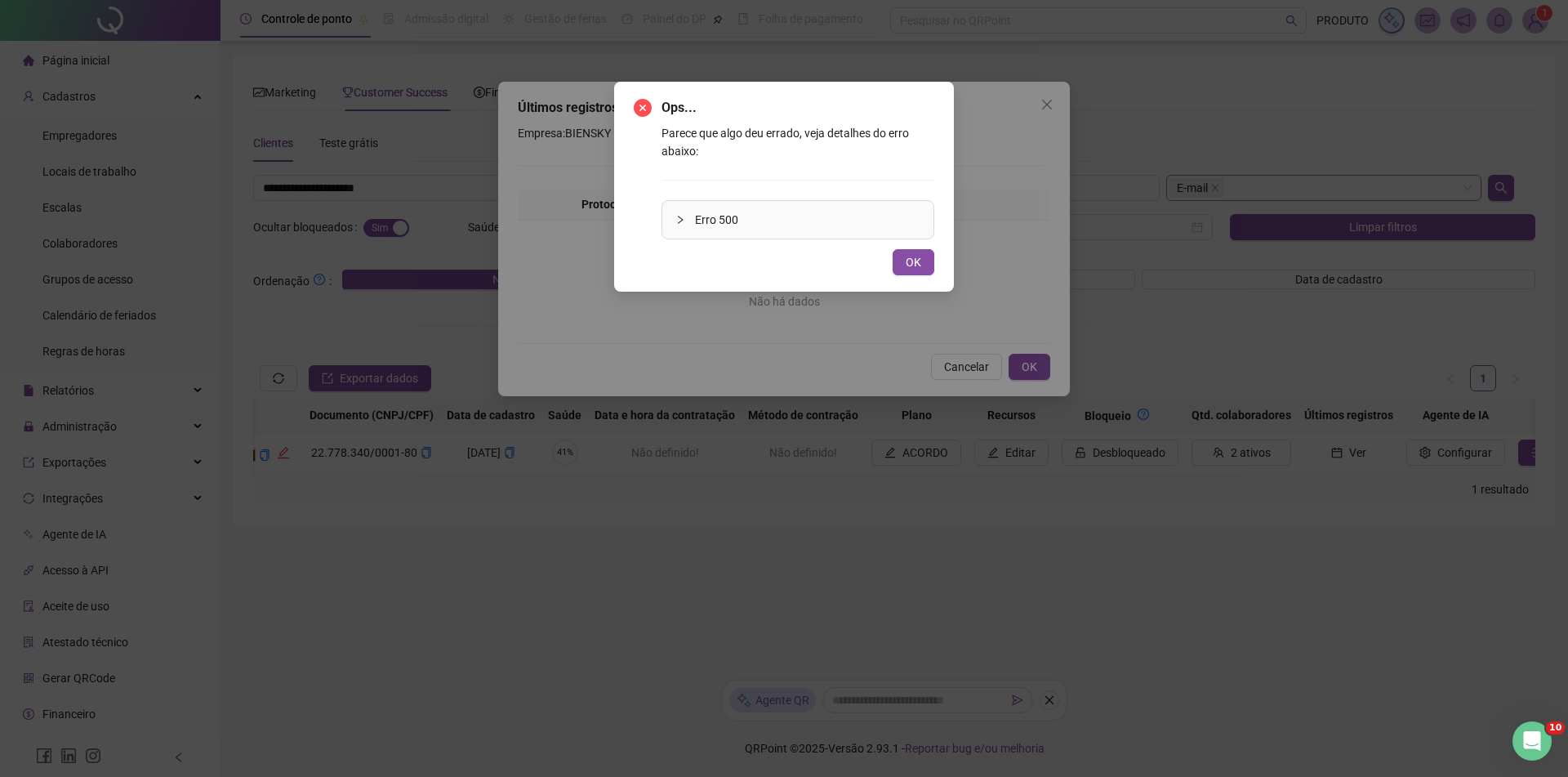
click at [890, 262] on div "OK" at bounding box center [784, 262] width 300 height 26
click at [907, 275] on div "Ops... Parece que algo deu errado, veja detalhes do erro abaixo: Erro 500 OK" at bounding box center [784, 186] width 339 height 209
click at [912, 267] on span "OK" at bounding box center [913, 262] width 16 height 18
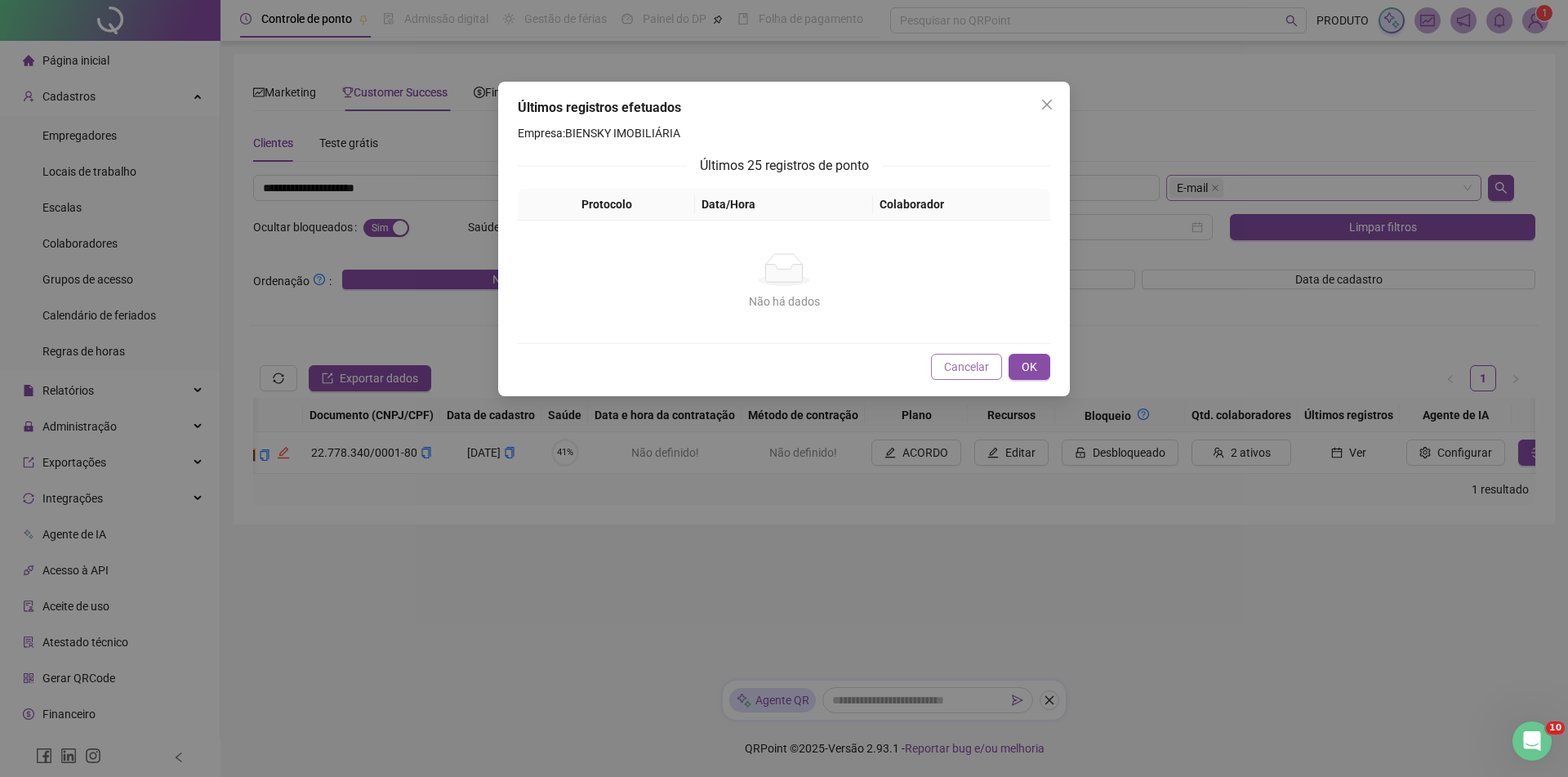
click at [945, 358] on span "Cancelar" at bounding box center [967, 367] width 45 height 18
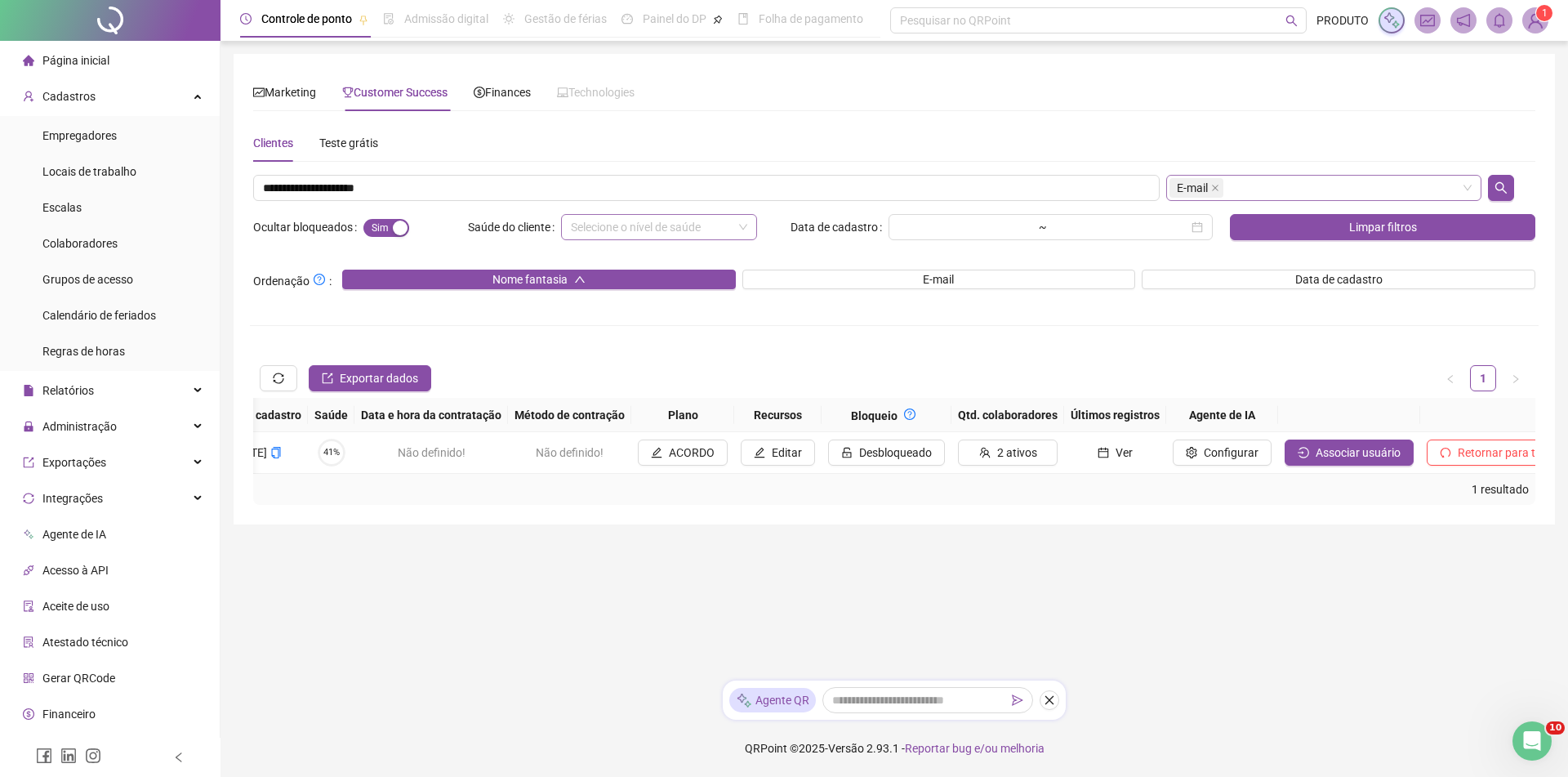
scroll to position [0, 1141]
click at [1313, 445] on span "Associar usuário" at bounding box center [1355, 452] width 85 height 18
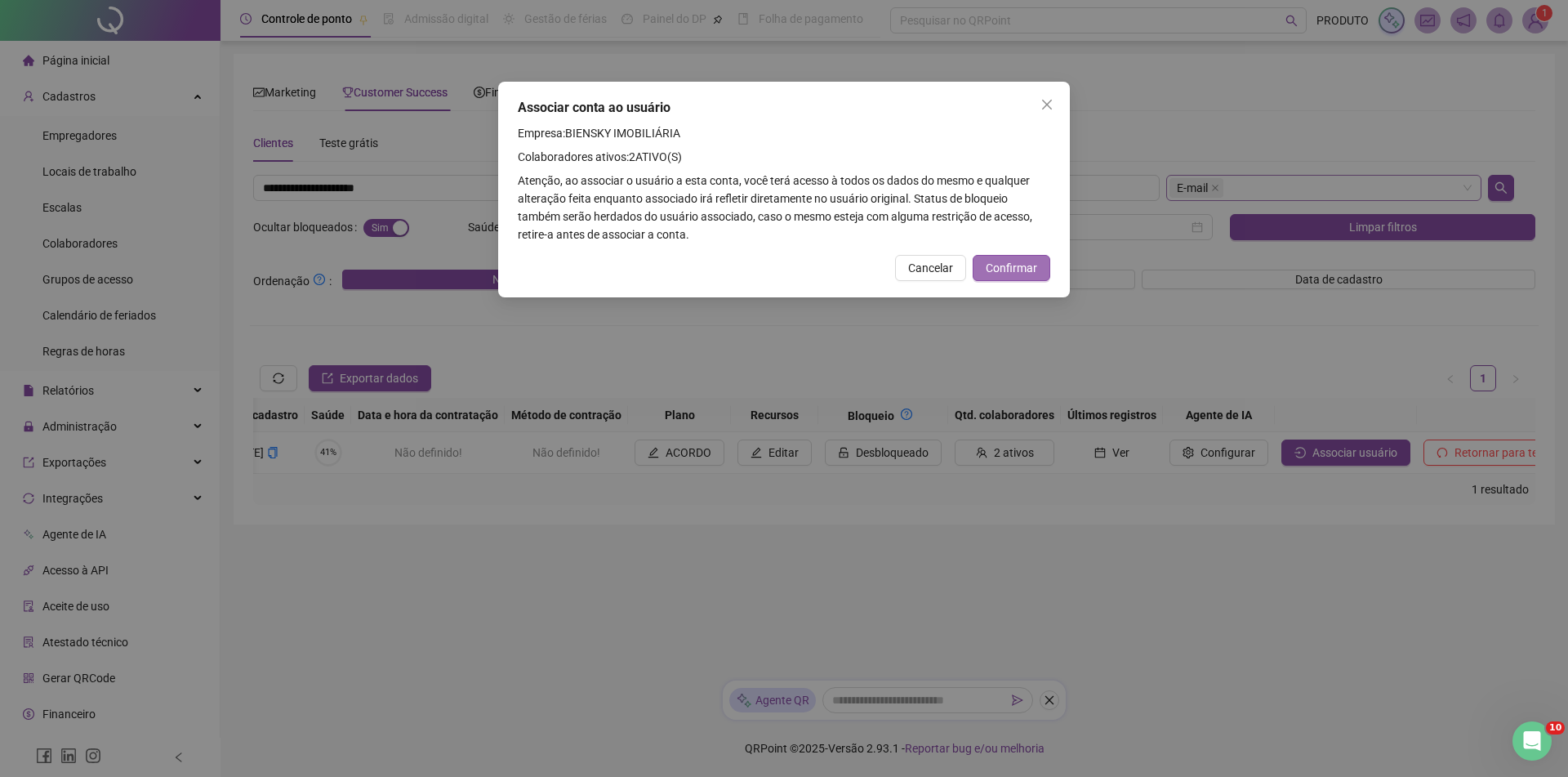
click at [1011, 272] on span "Confirmar" at bounding box center [1011, 267] width 51 height 18
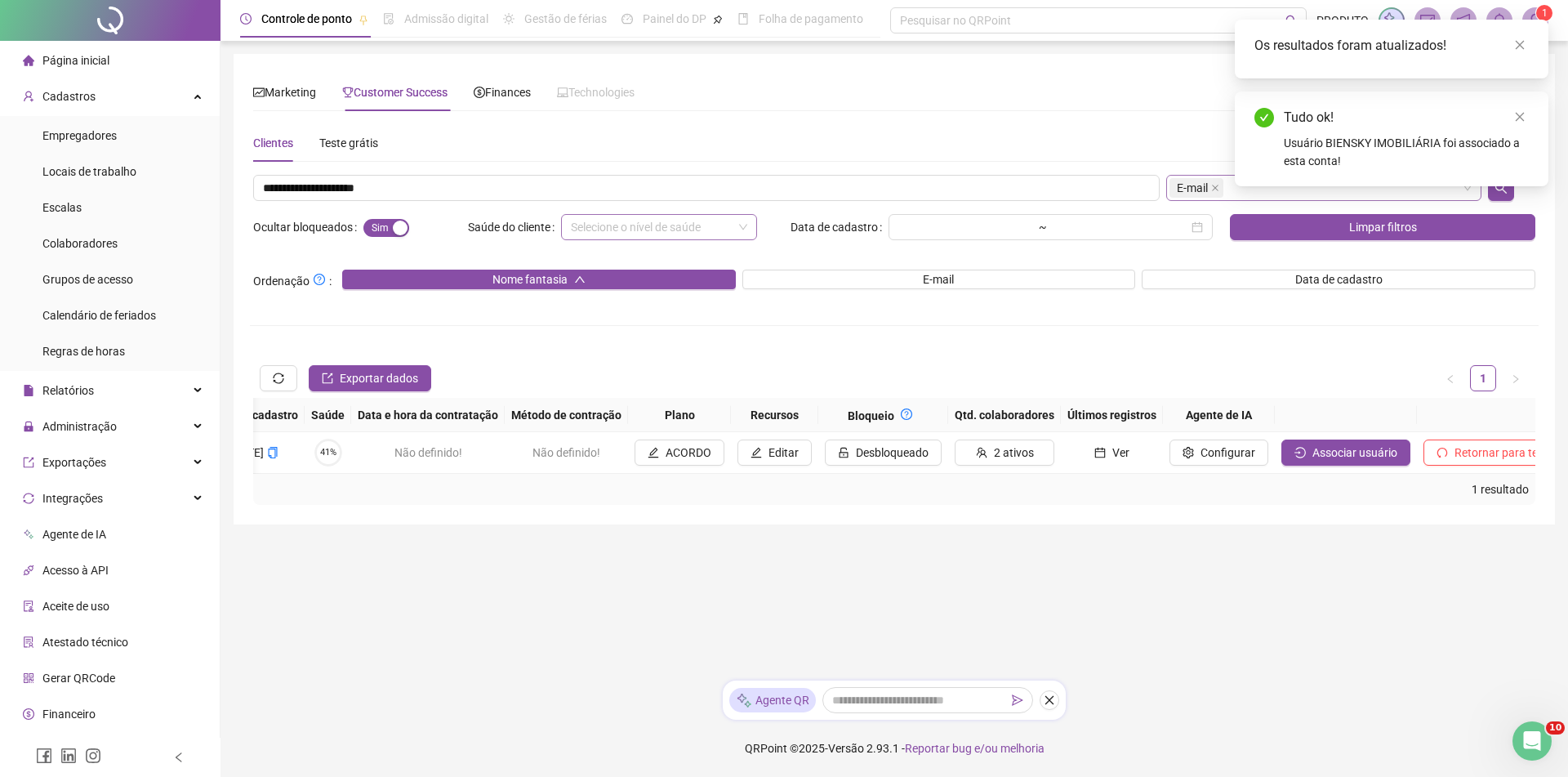
click at [1529, 48] on div "Os resultados foram atualizados!" at bounding box center [1391, 49] width 313 height 59
click at [1524, 47] on icon "close" at bounding box center [1519, 45] width 11 height 11
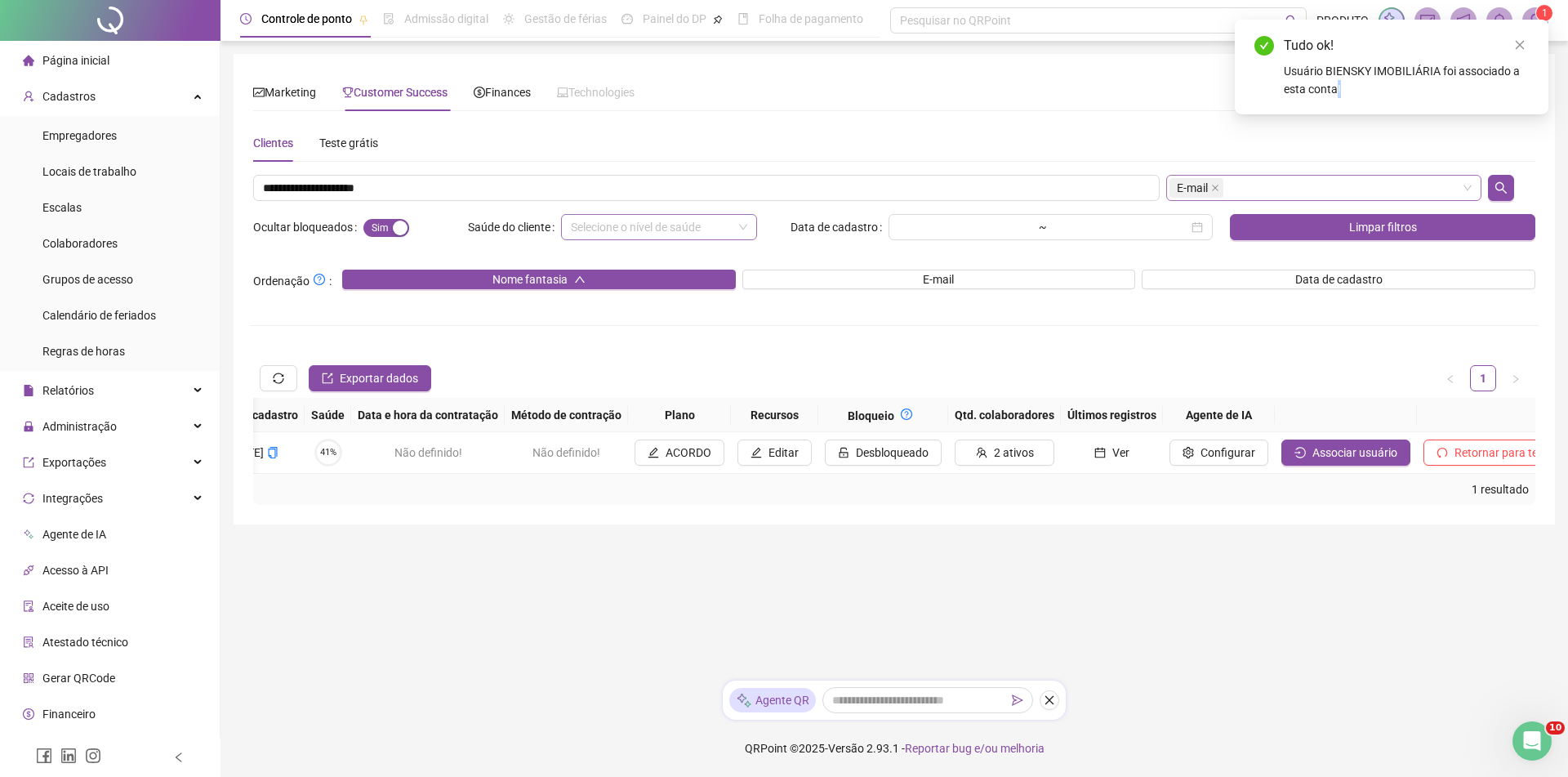
click at [1523, 47] on icon "close" at bounding box center [1519, 45] width 11 height 11
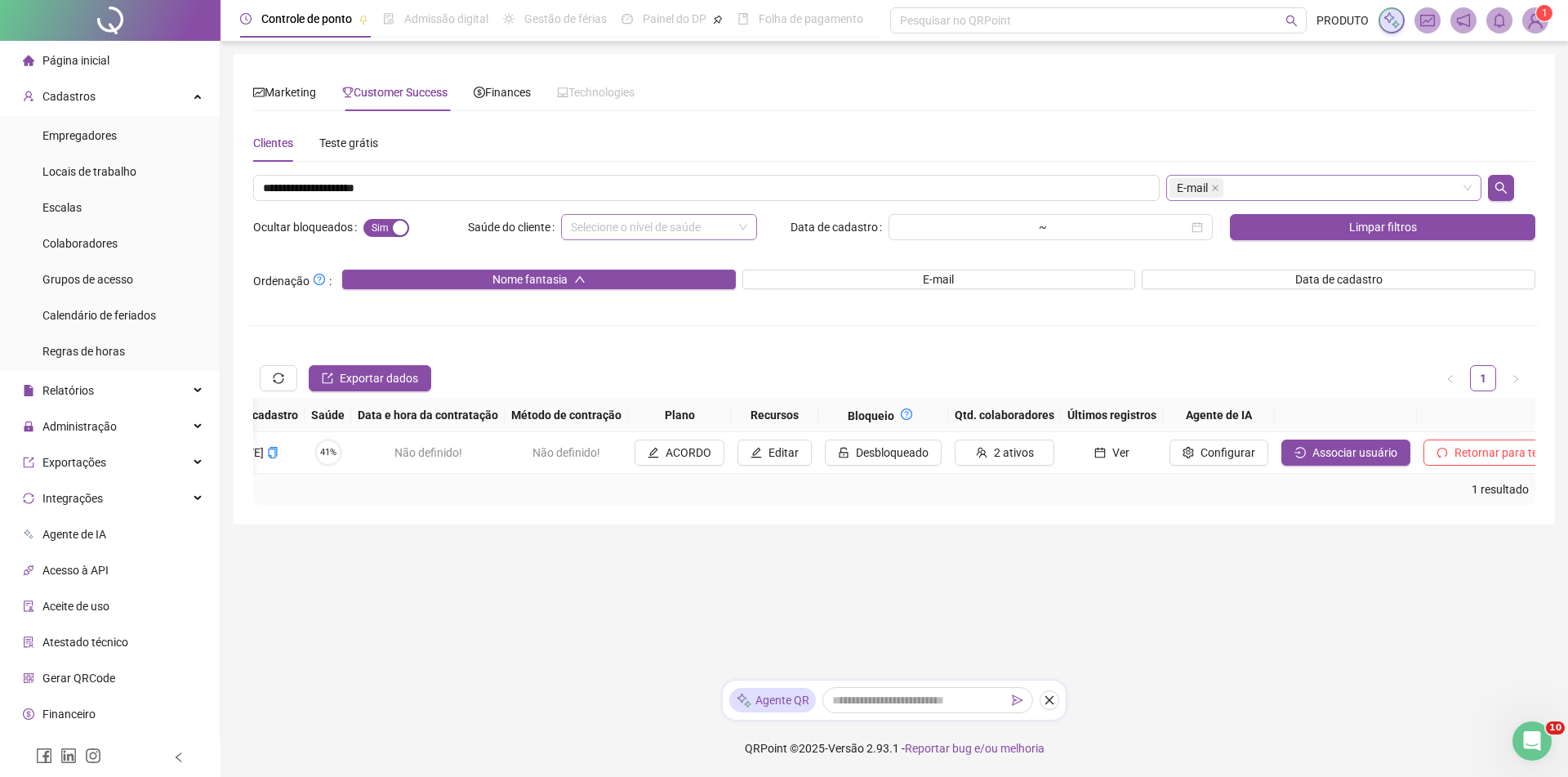
click at [1534, 22] on img at bounding box center [1535, 21] width 24 height 24
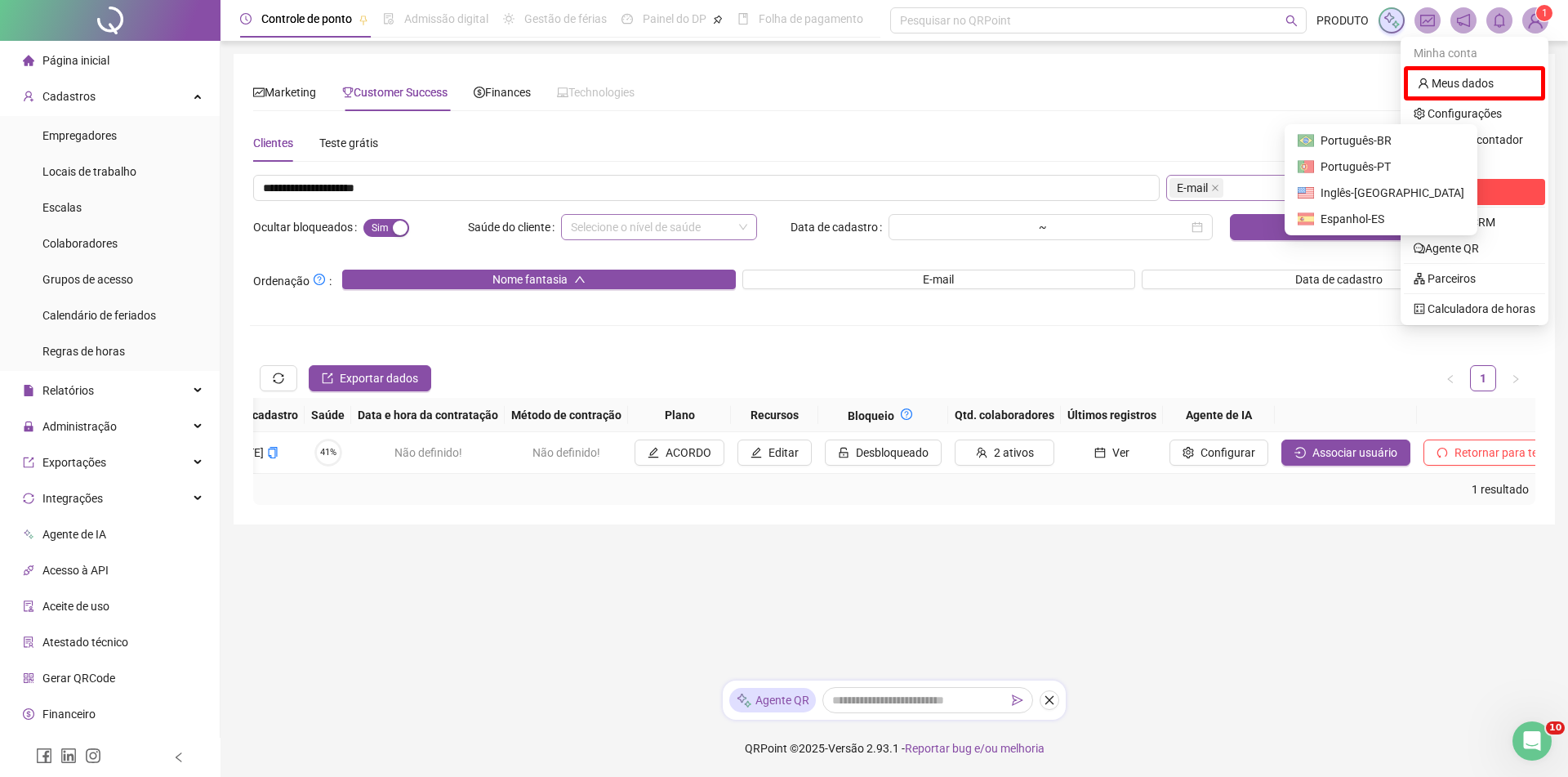
click at [1477, 187] on span "Sair" at bounding box center [1474, 192] width 122 height 18
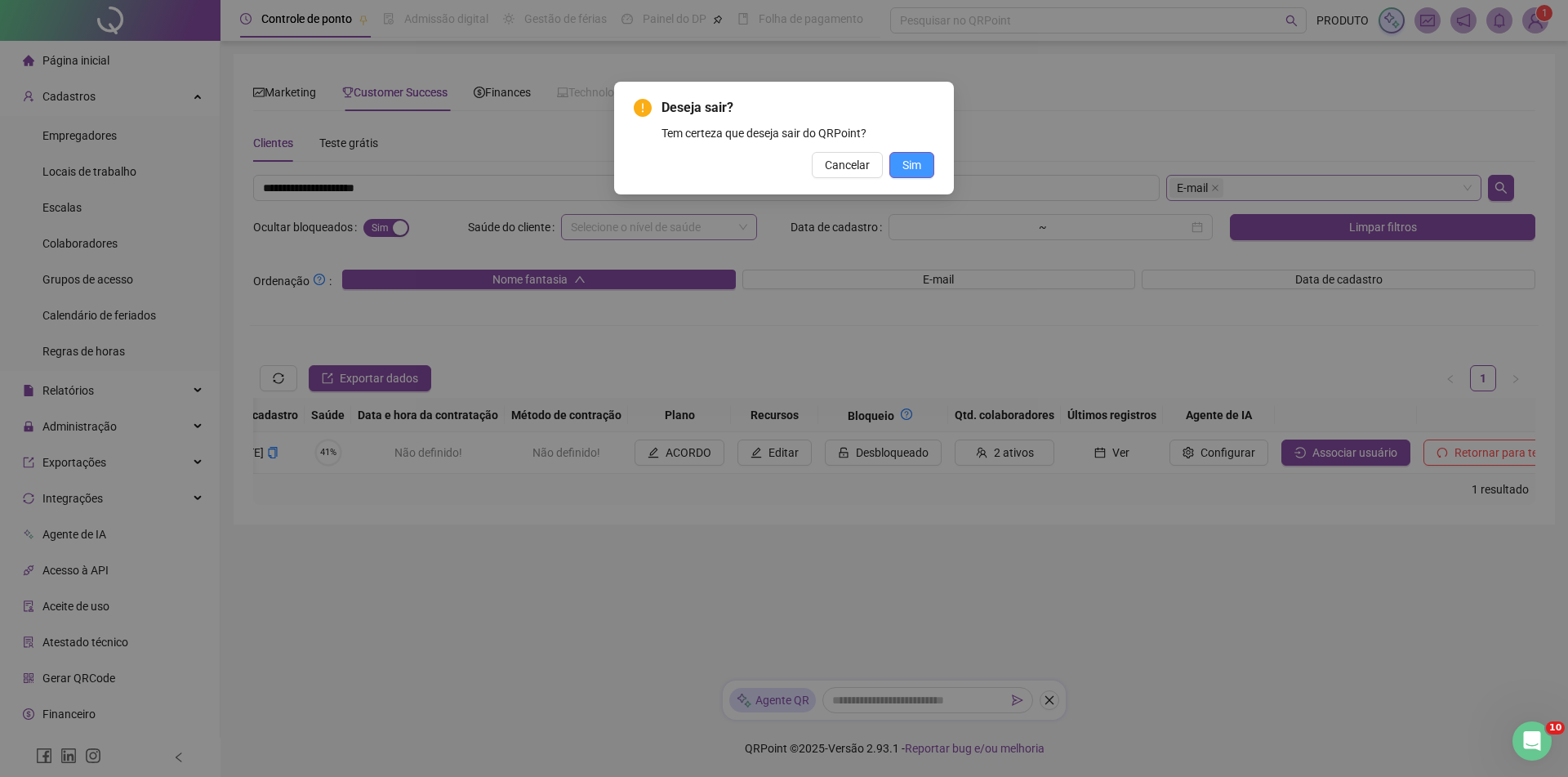
click at [913, 164] on span "Sim" at bounding box center [912, 165] width 19 height 18
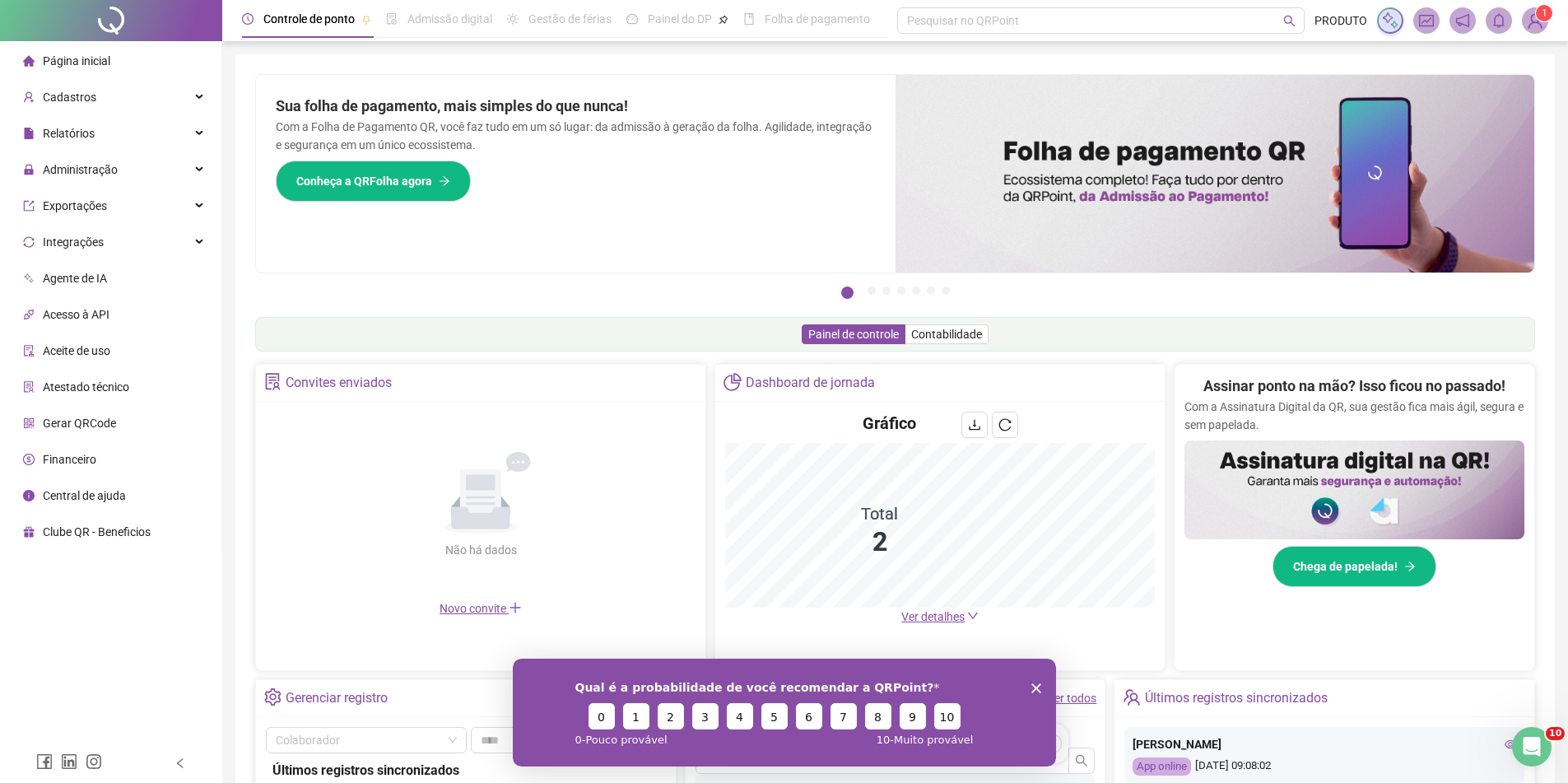
click at [1037, 683] on icon "Encerrar pesquisa" at bounding box center [1036, 687] width 9 height 9
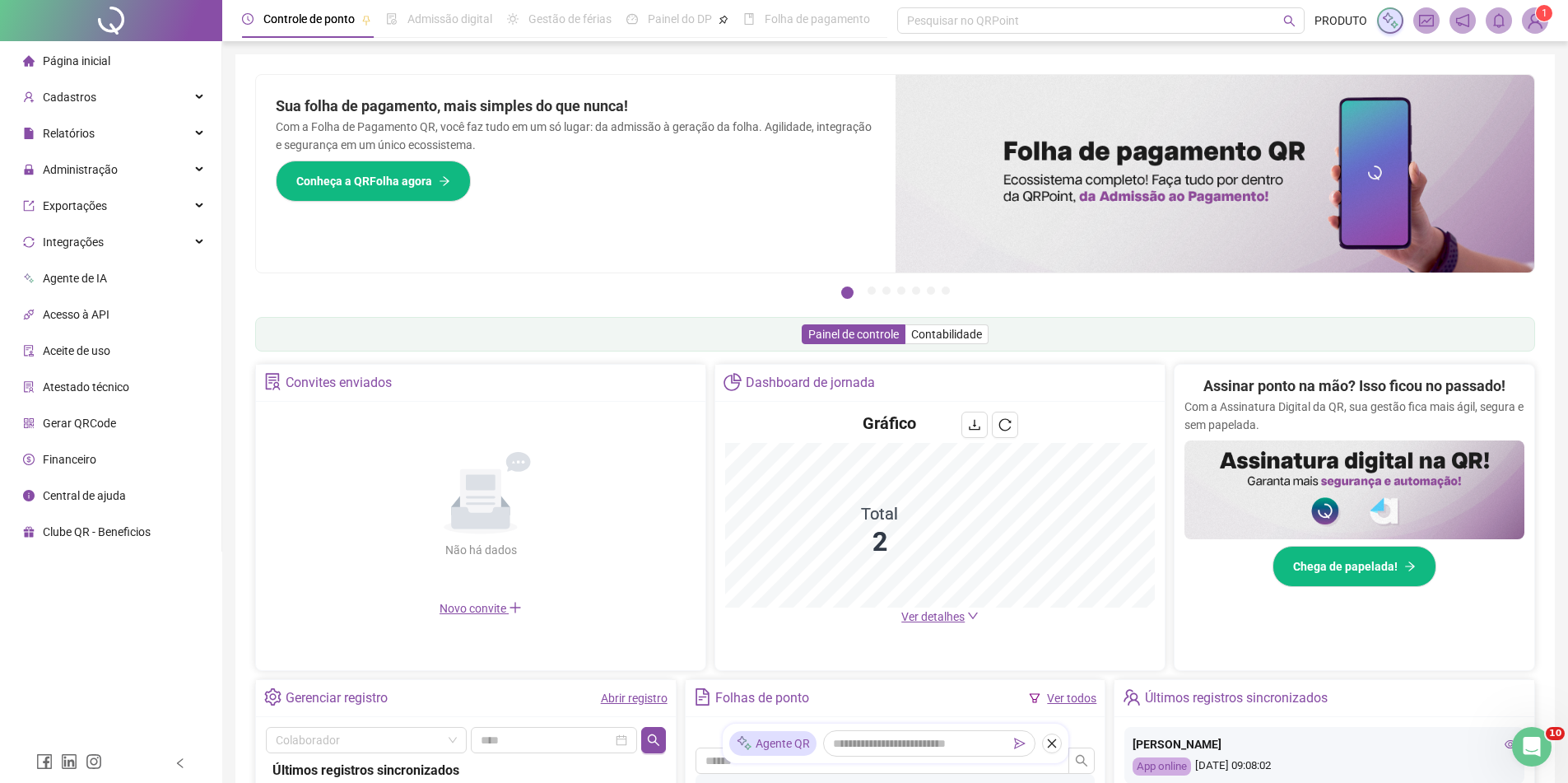
click at [1542, 20] on span "1" at bounding box center [1544, 12] width 6 height 16
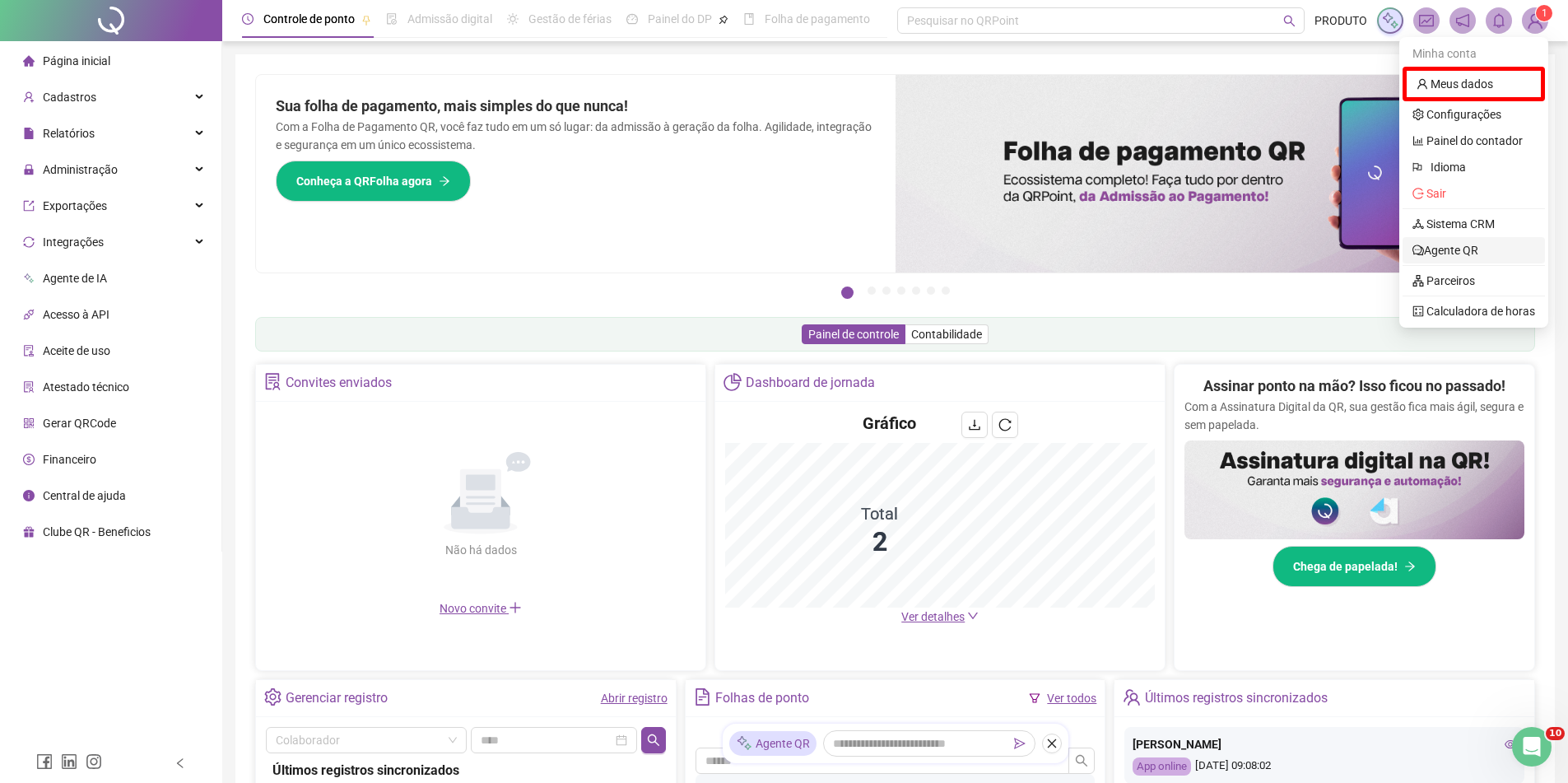
click at [1478, 246] on link "Agente QR" at bounding box center [1446, 251] width 66 height 13
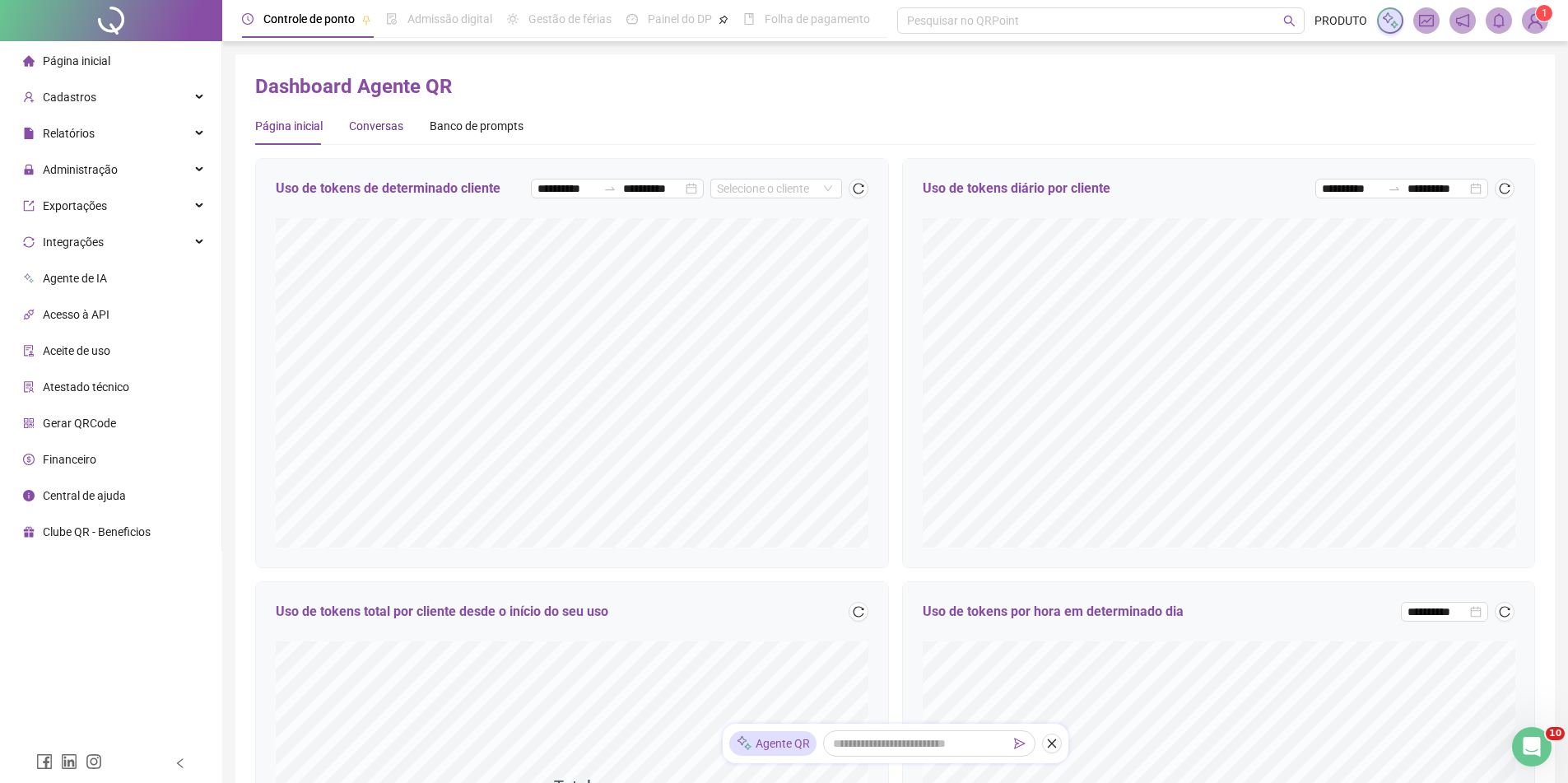
click at [368, 128] on div "Conversas" at bounding box center [376, 125] width 55 height 18
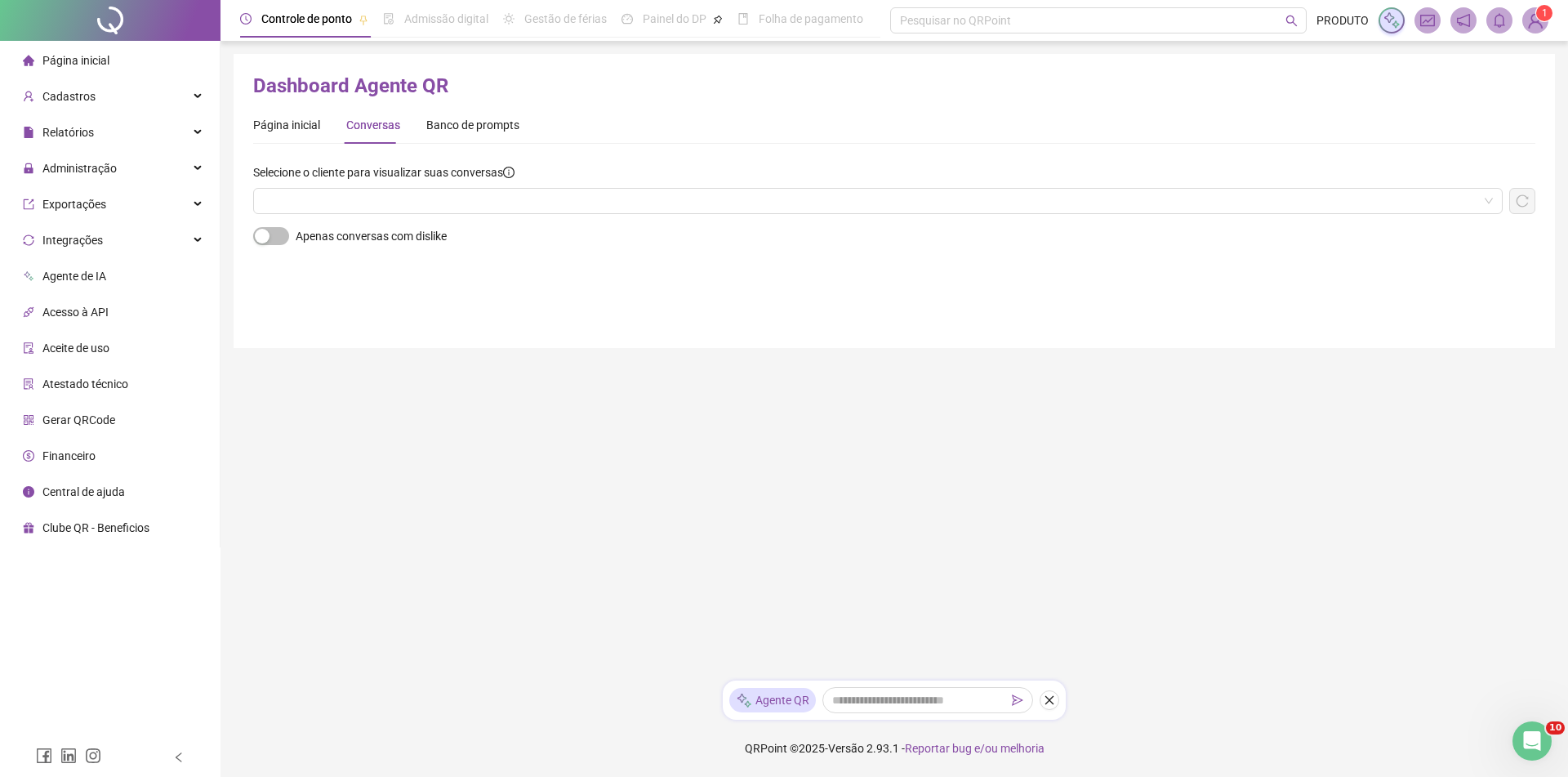
drag, startPoint x: 418, startPoint y: 216, endPoint x: 411, endPoint y: 207, distance: 11.4
click at [416, 215] on div "Selecione o cliente para visualizar suas conversas" at bounding box center [894, 195] width 1282 height 64
click at [411, 205] on input "search" at bounding box center [870, 201] width 1216 height 24
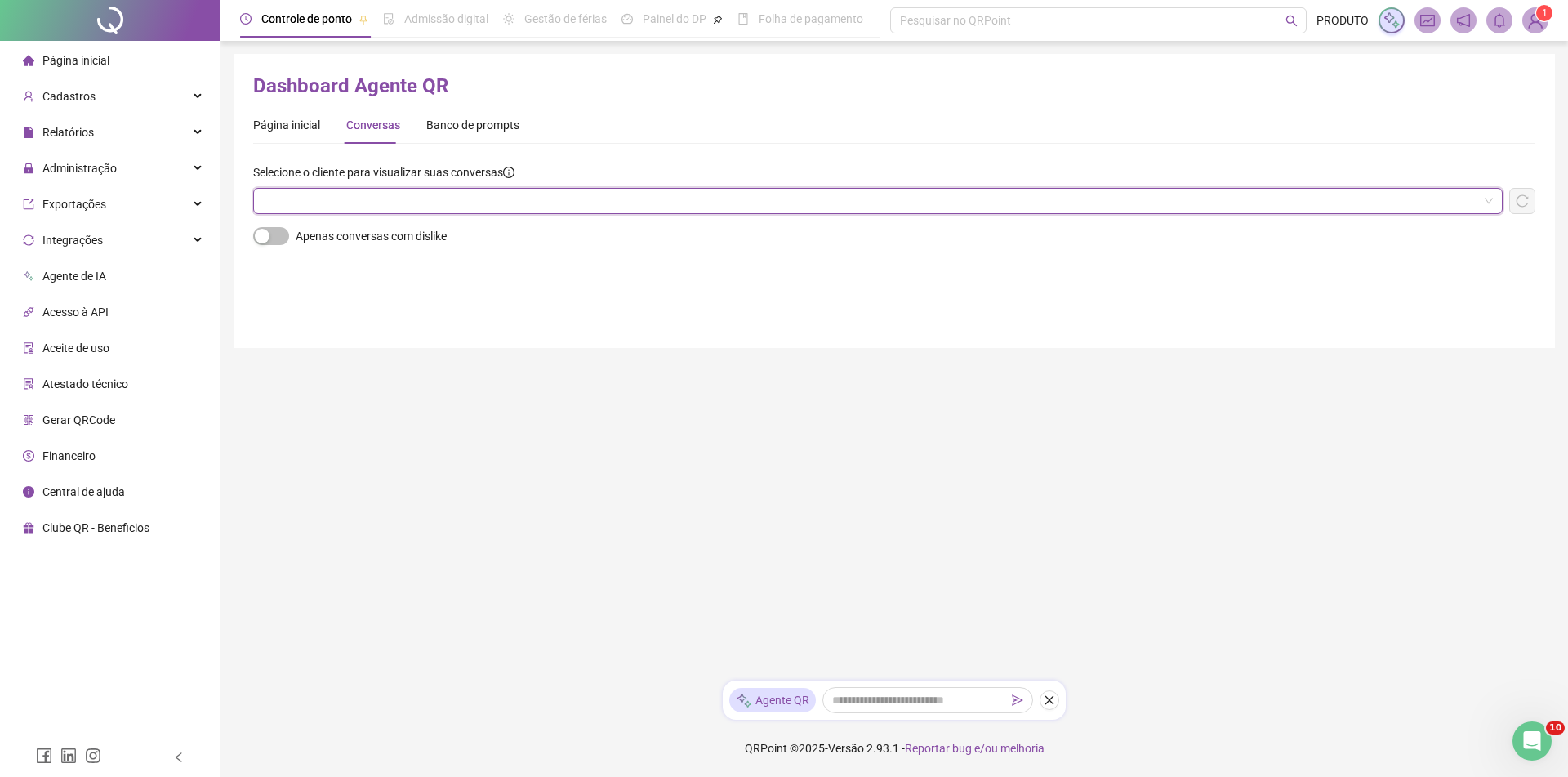
click at [683, 207] on input "search" at bounding box center [870, 201] width 1216 height 24
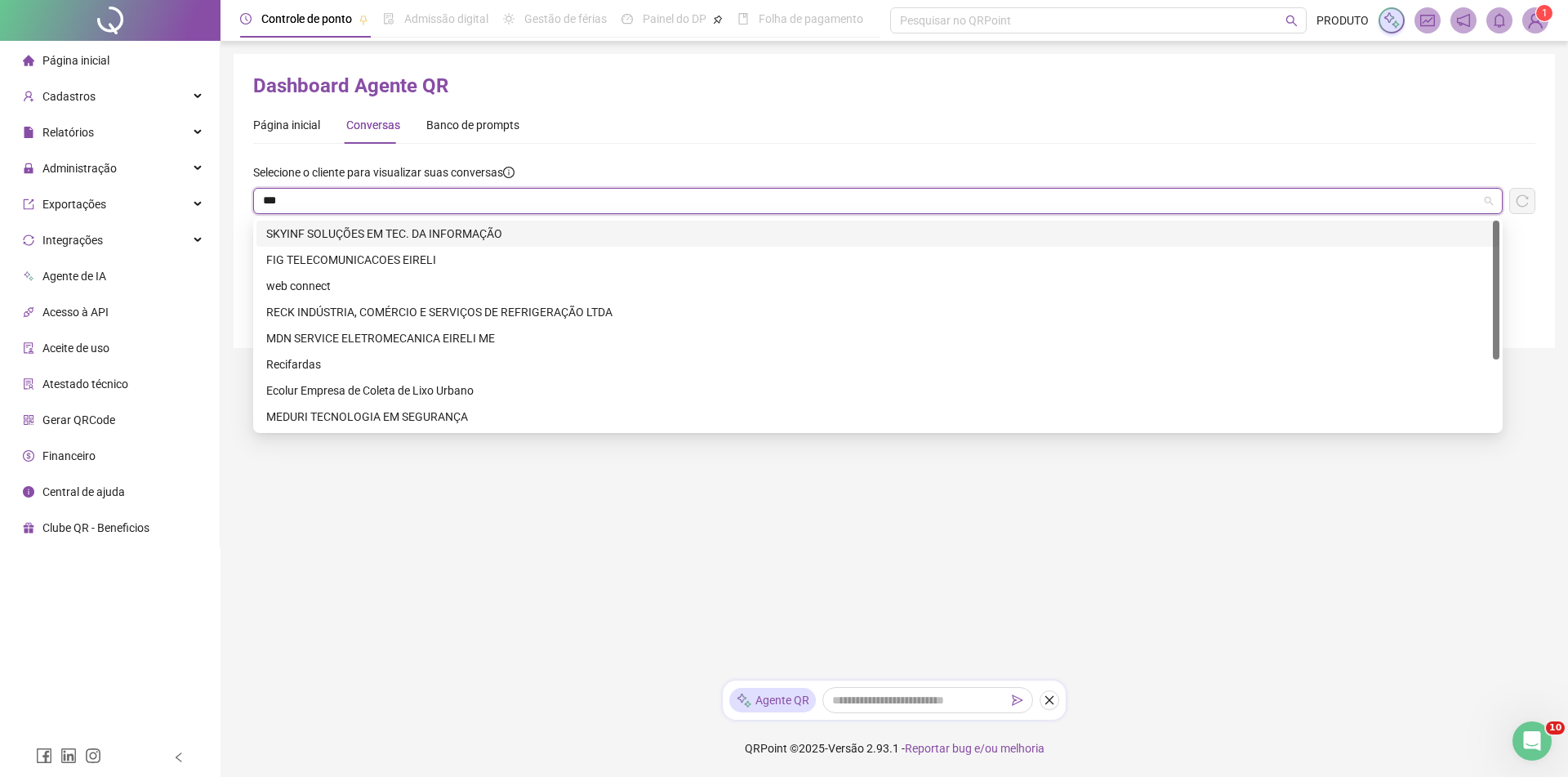
type input "****"
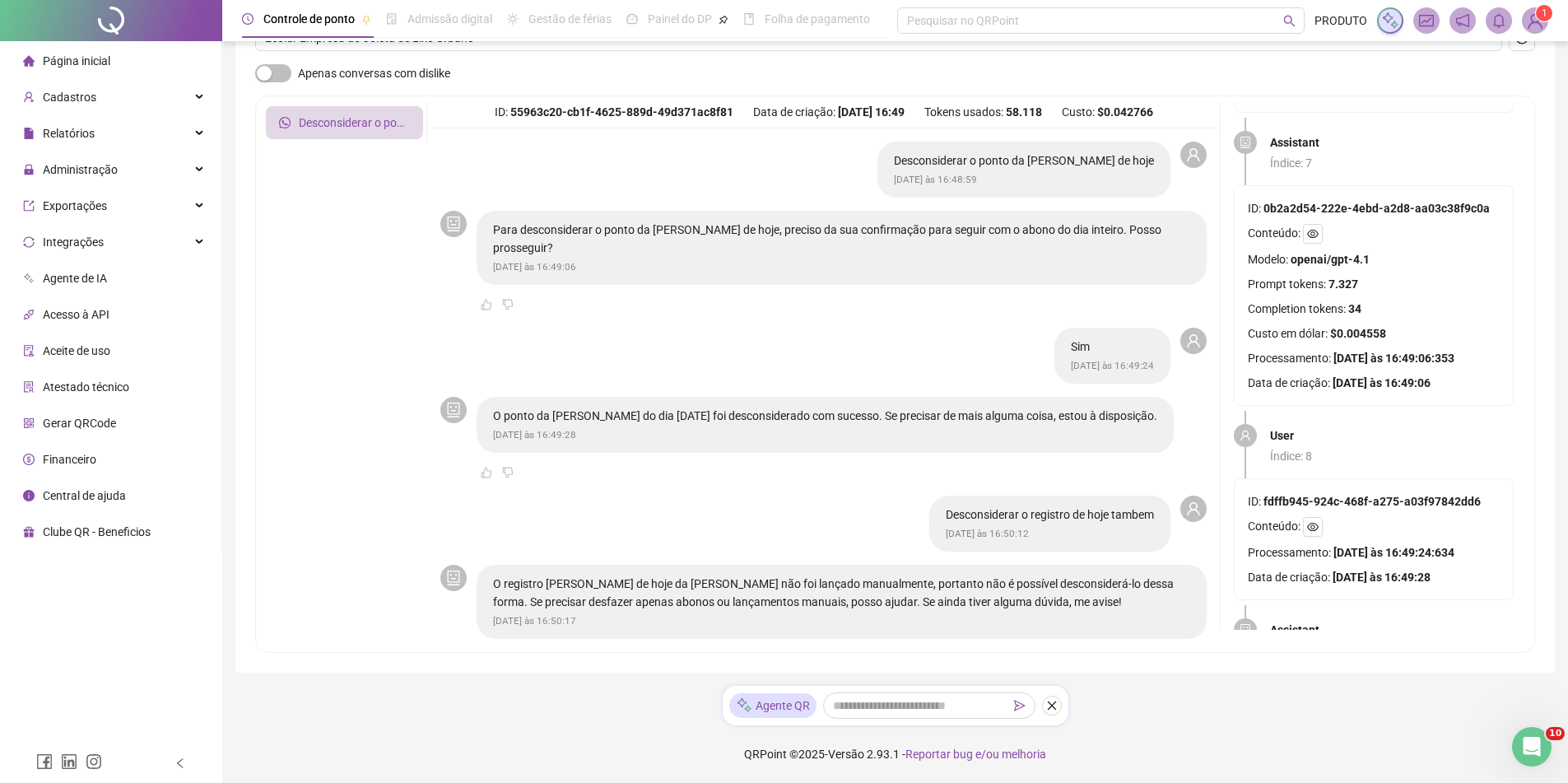
drag, startPoint x: 496, startPoint y: 231, endPoint x: 862, endPoint y: 265, distance: 367.6
click at [862, 265] on div "Para desconsiderar o ponto da [PERSON_NAME] de hoje, preciso da sua confirmação…" at bounding box center [841, 248] width 730 height 74
click at [972, 323] on main "Desconsiderar o ponto da [PERSON_NAME] de hoje [DATE] às 16:48:59 Para desconsi…" at bounding box center [823, 386] width 792 height 517
drag, startPoint x: 493, startPoint y: 419, endPoint x: 907, endPoint y: 449, distance: 415.1
click at [907, 449] on div "O ponto da [PERSON_NAME] do dia [DATE] foi desconsiderado com sucesso. Se preci…" at bounding box center [825, 424] width 697 height 56
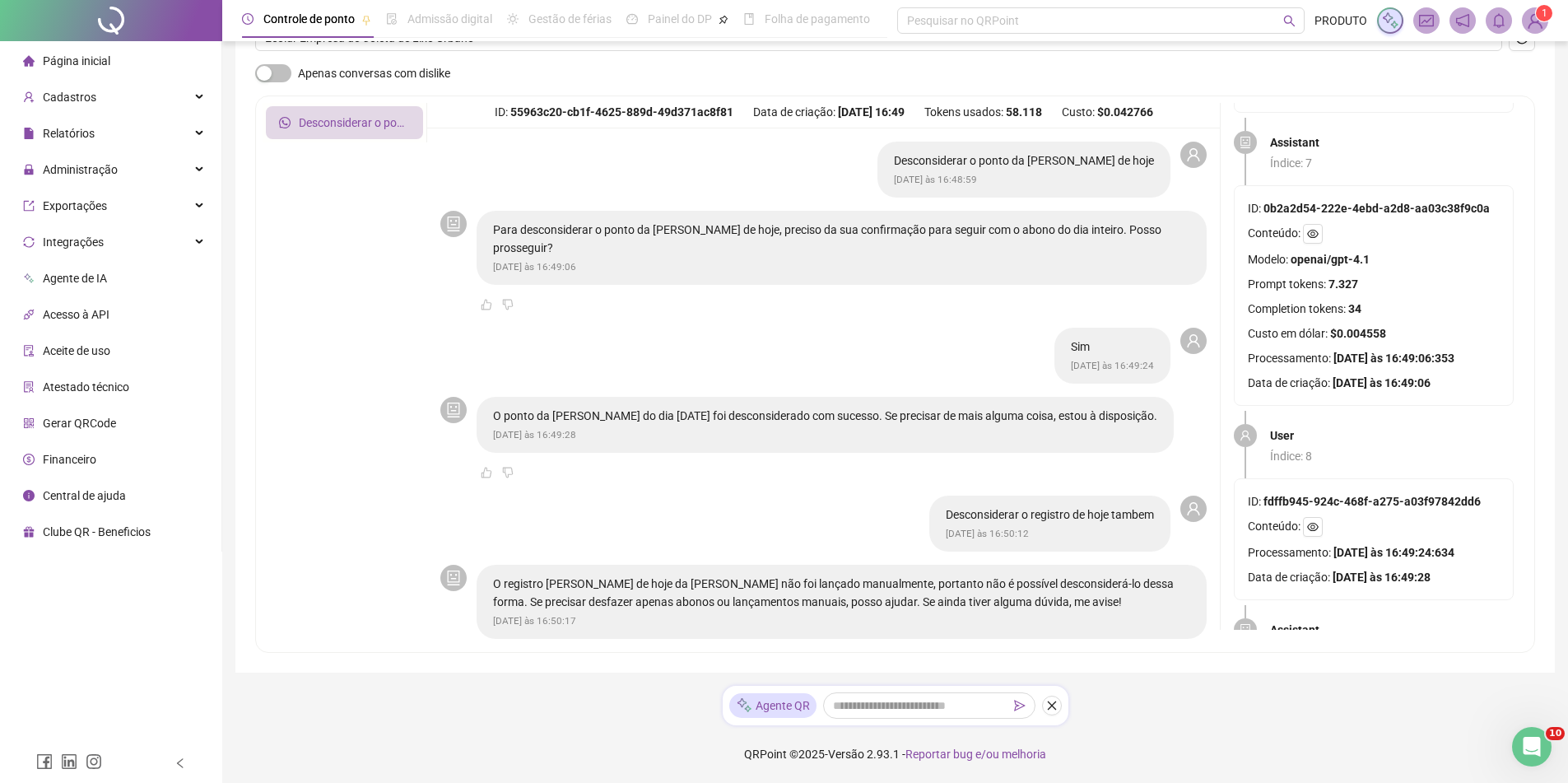
click at [841, 467] on div "O ponto da [PERSON_NAME] do dia [DATE] foi desconsiderado com sucesso. Se preci…" at bounding box center [841, 439] width 730 height 86
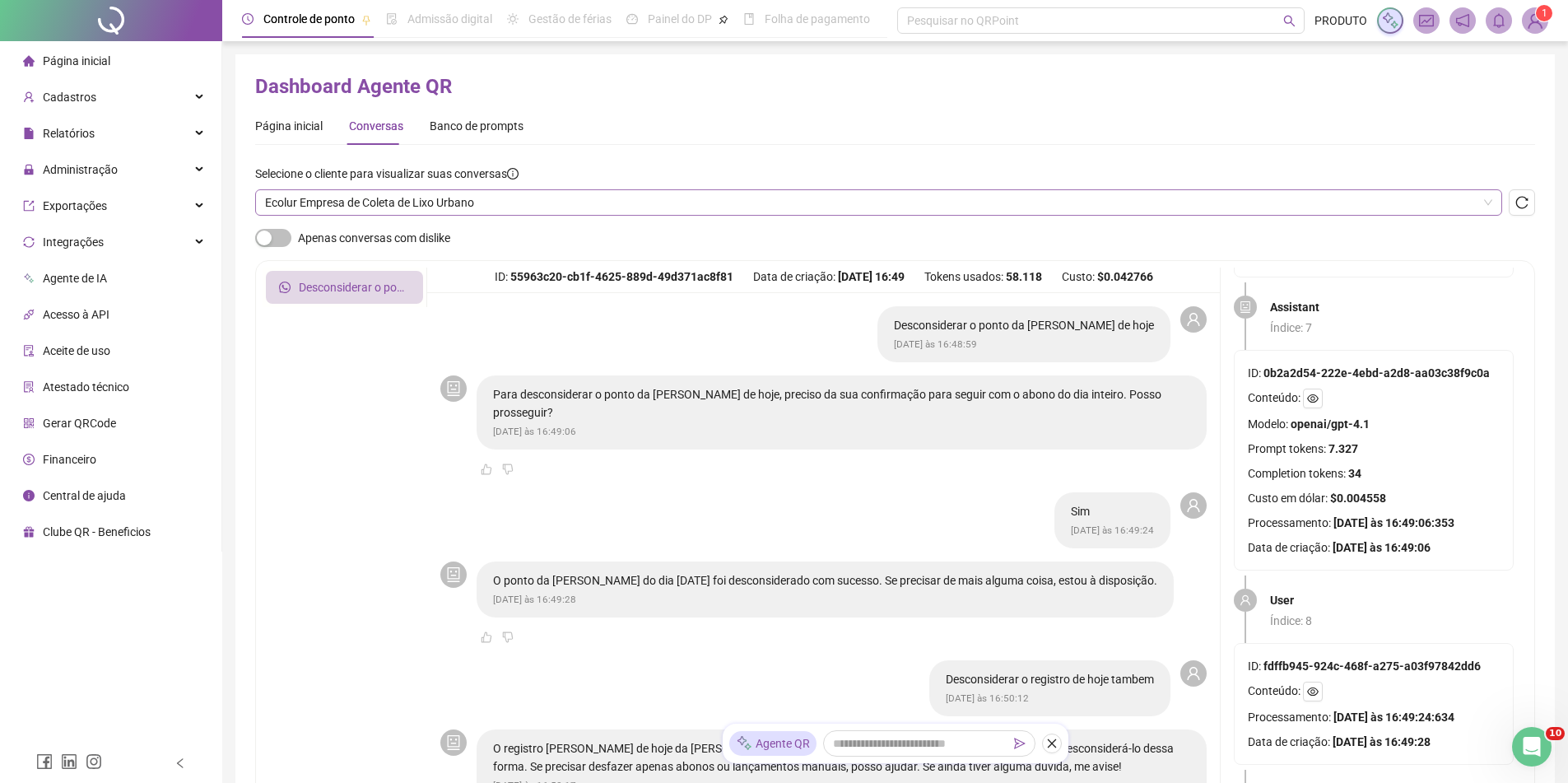
scroll to position [2133, 0]
click at [400, 208] on span "Ecolur Empresa de Coleta de Lixo Urbano" at bounding box center [878, 203] width 1227 height 24
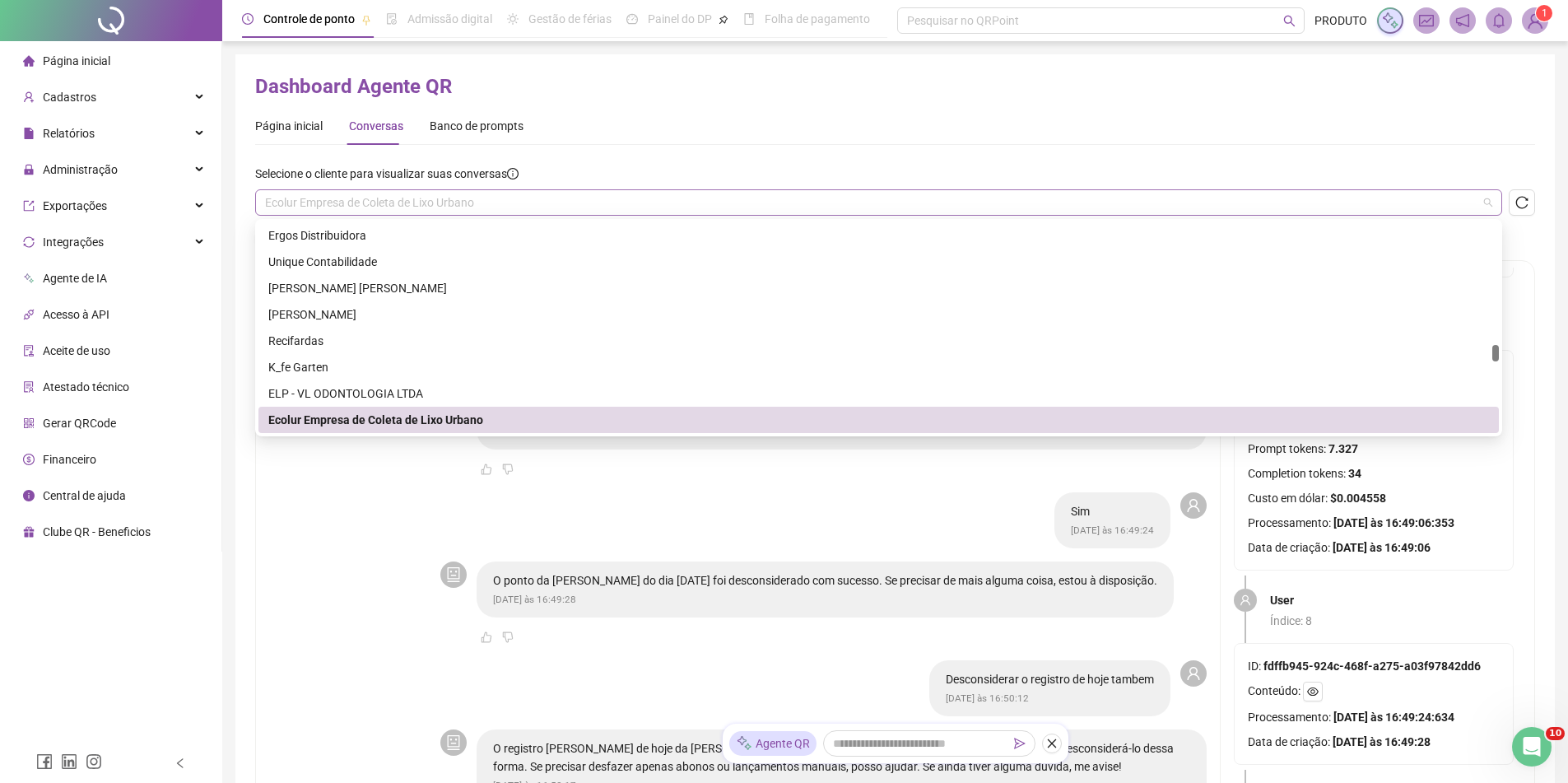
click at [400, 208] on span "Ecolur Empresa de Coleta de Lixo Urbano" at bounding box center [878, 203] width 1227 height 24
drag, startPoint x: 475, startPoint y: 193, endPoint x: 458, endPoint y: 197, distance: 17.5
click at [458, 197] on span "Ecolur Empresa de Coleta de Lixo Urbano" at bounding box center [878, 203] width 1227 height 24
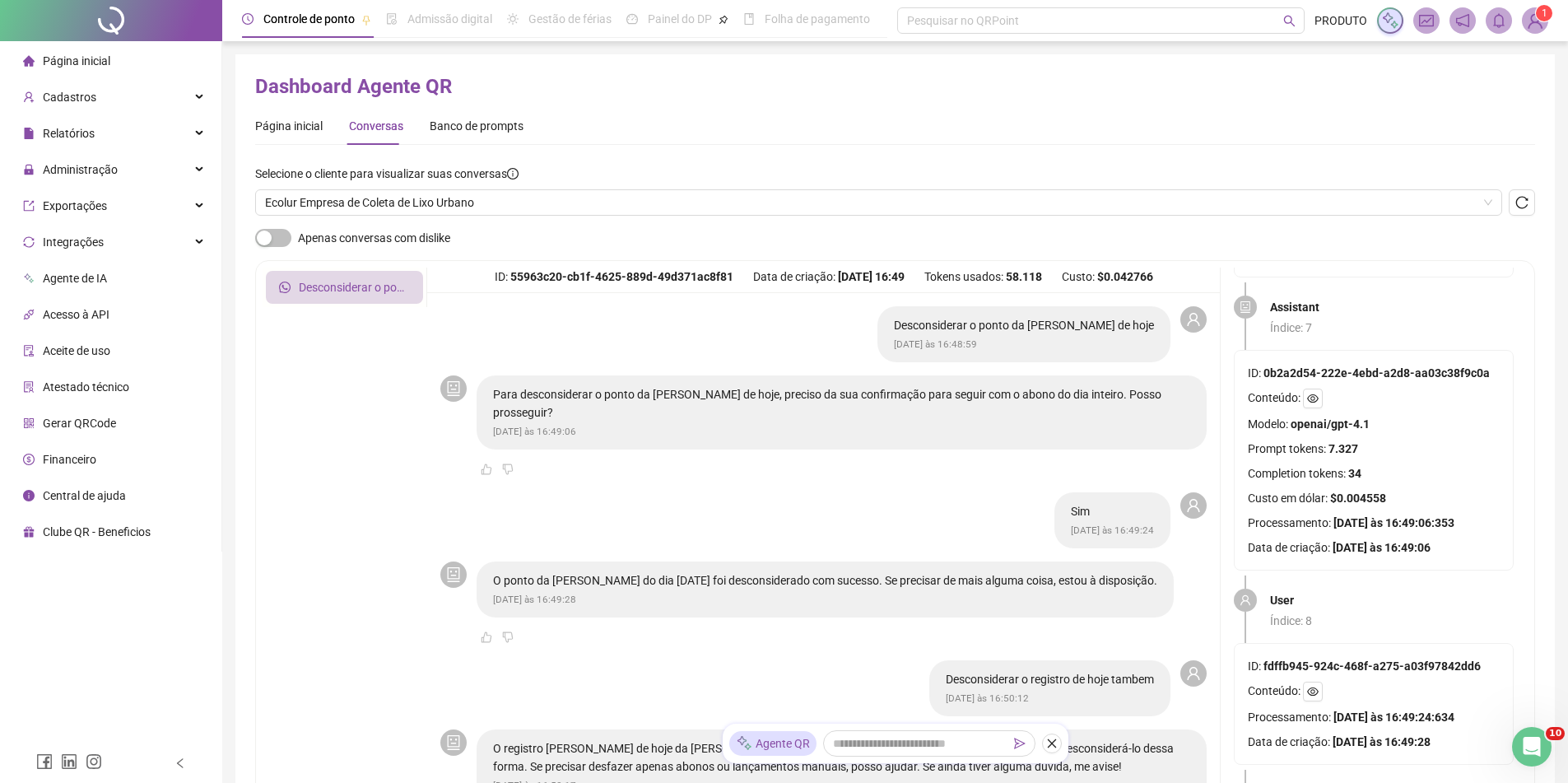
click at [1088, 541] on div "Sim [DATE] às 16:49:24" at bounding box center [1112, 519] width 116 height 56
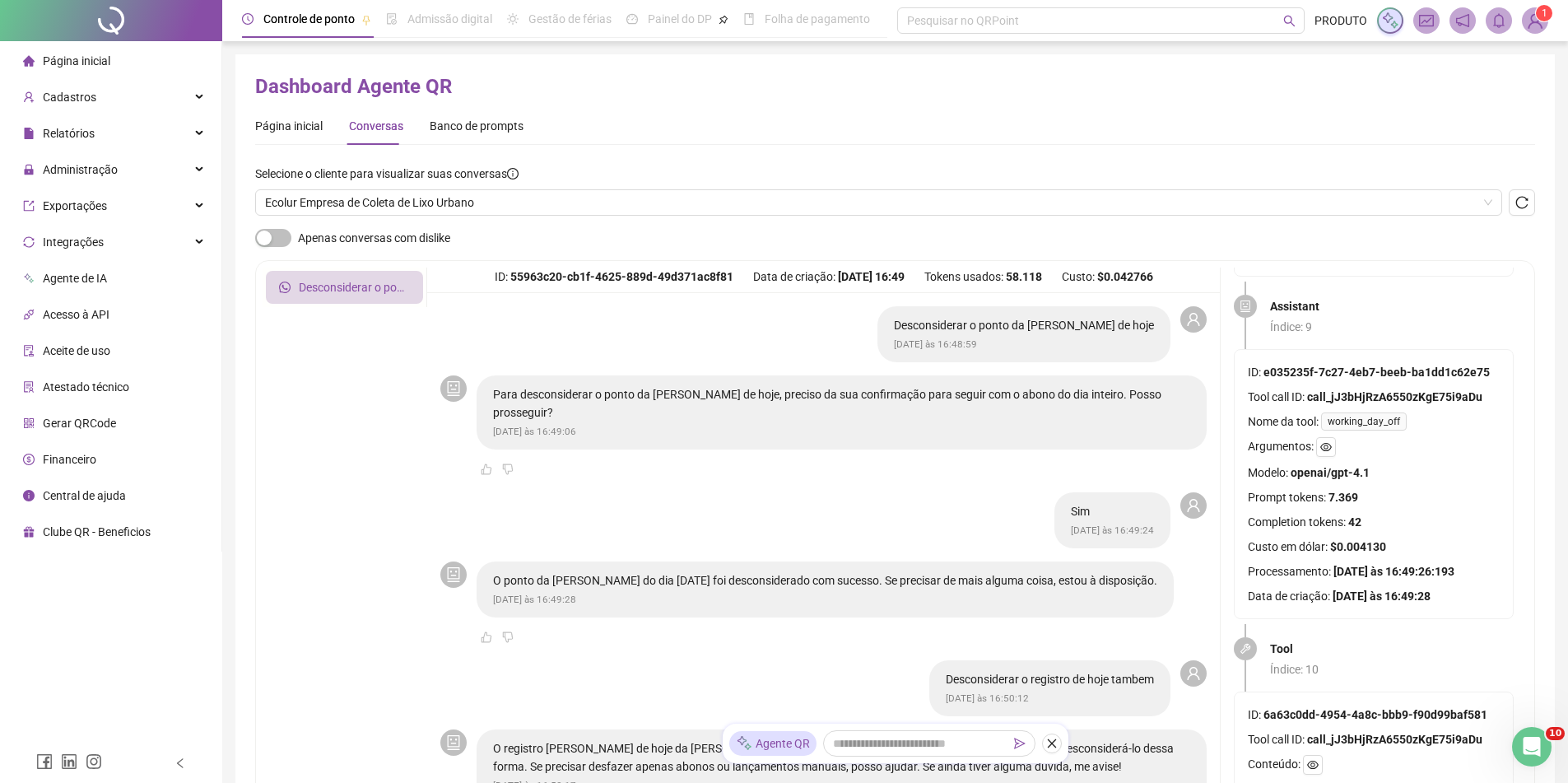
scroll to position [2387, 0]
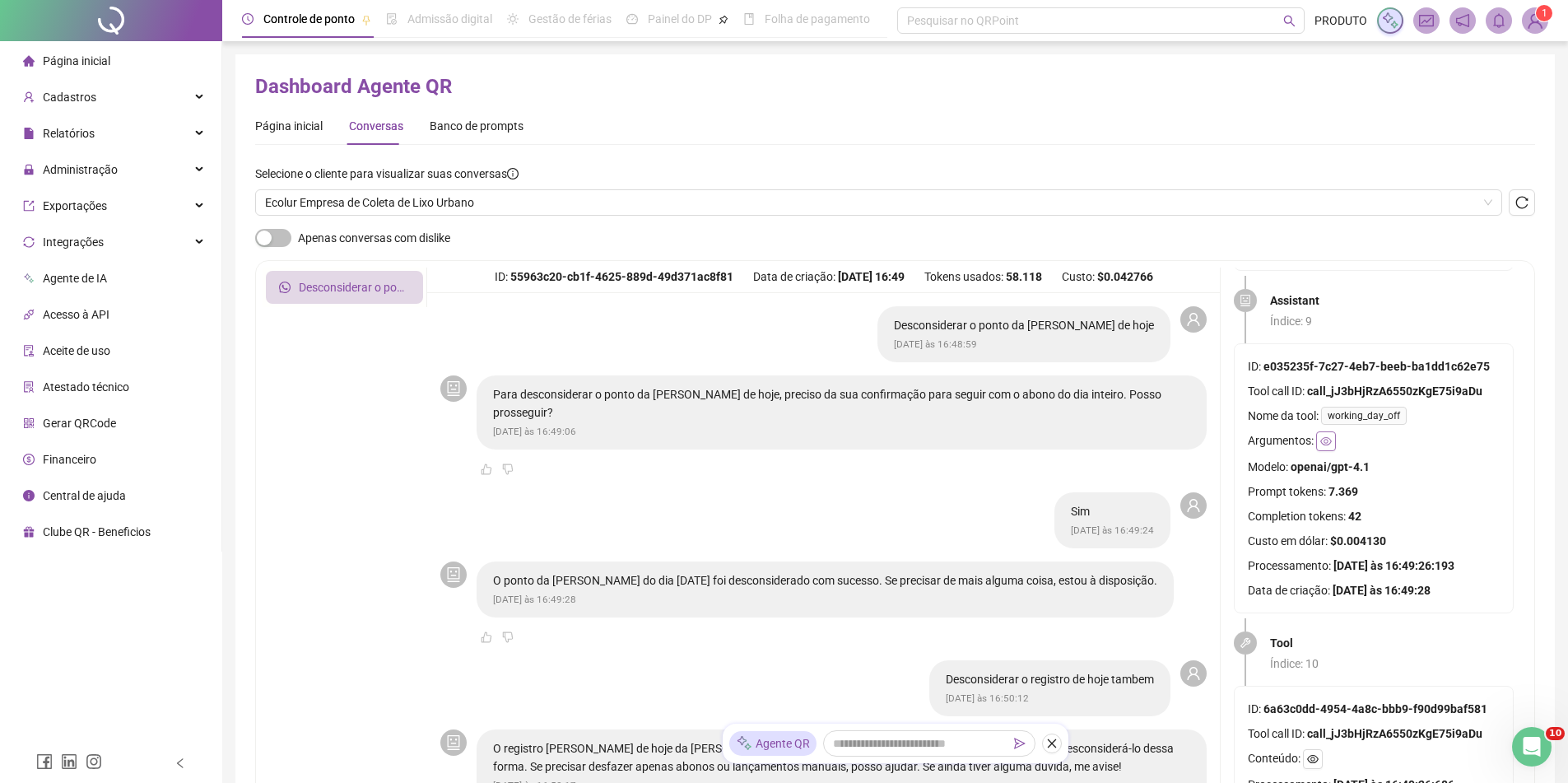
click at [1323, 447] on icon "eye" at bounding box center [1326, 441] width 11 height 11
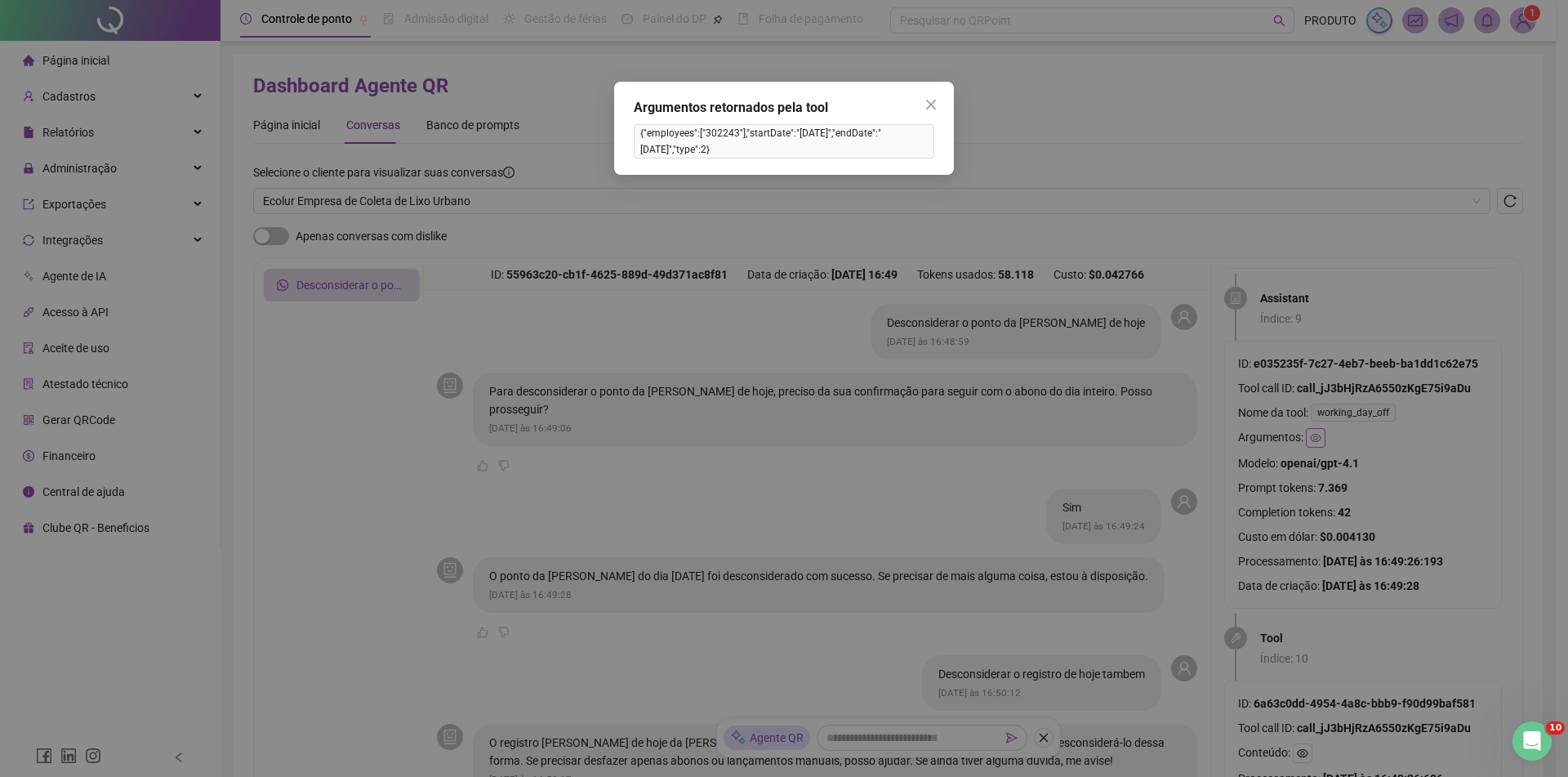
click at [1313, 474] on div "Argumentos retornados pela tool {"employees":["302243"],"startDate":"[DATE]","e…" at bounding box center [784, 388] width 1568 height 777
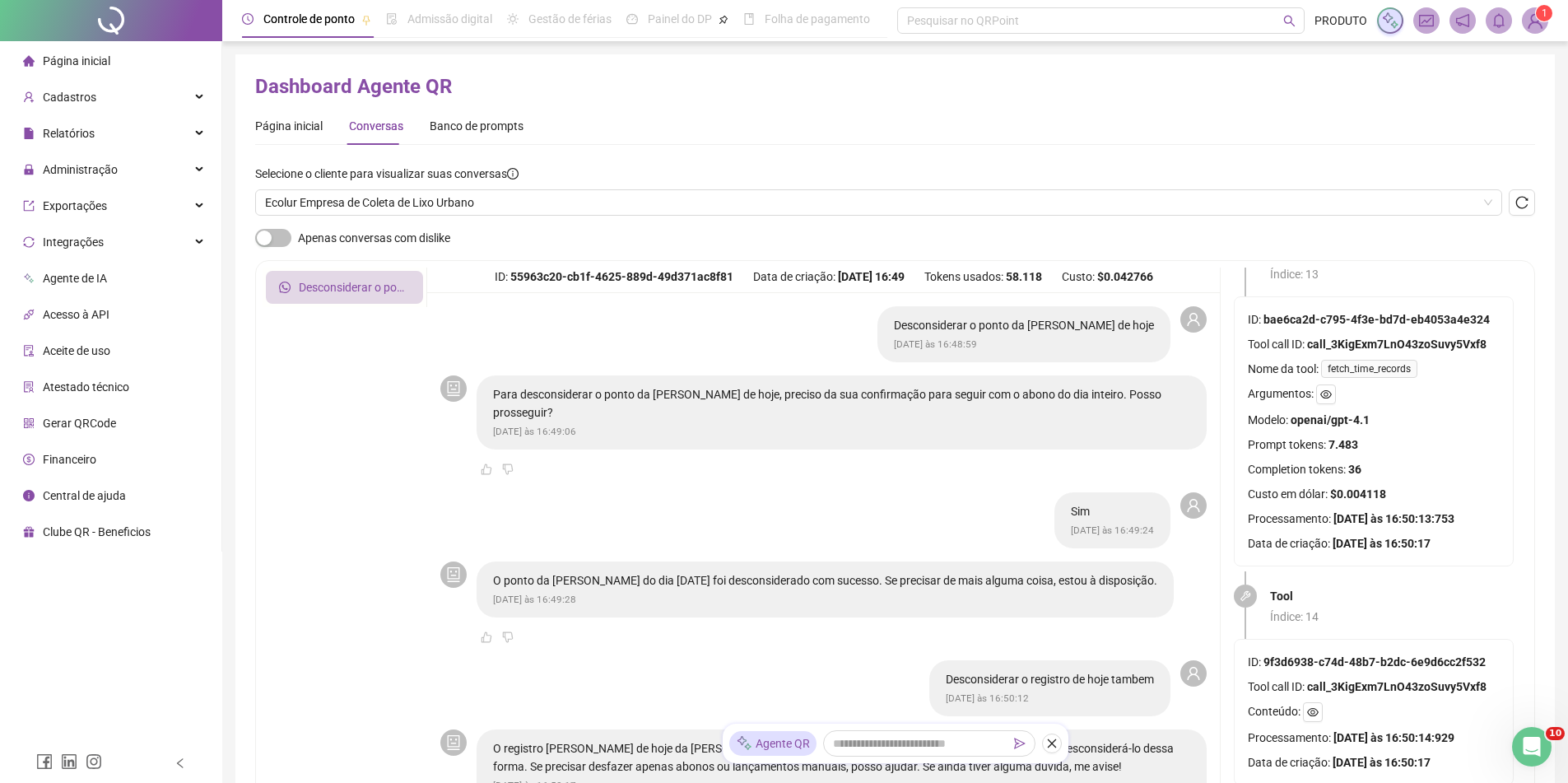
scroll to position [3456, 0]
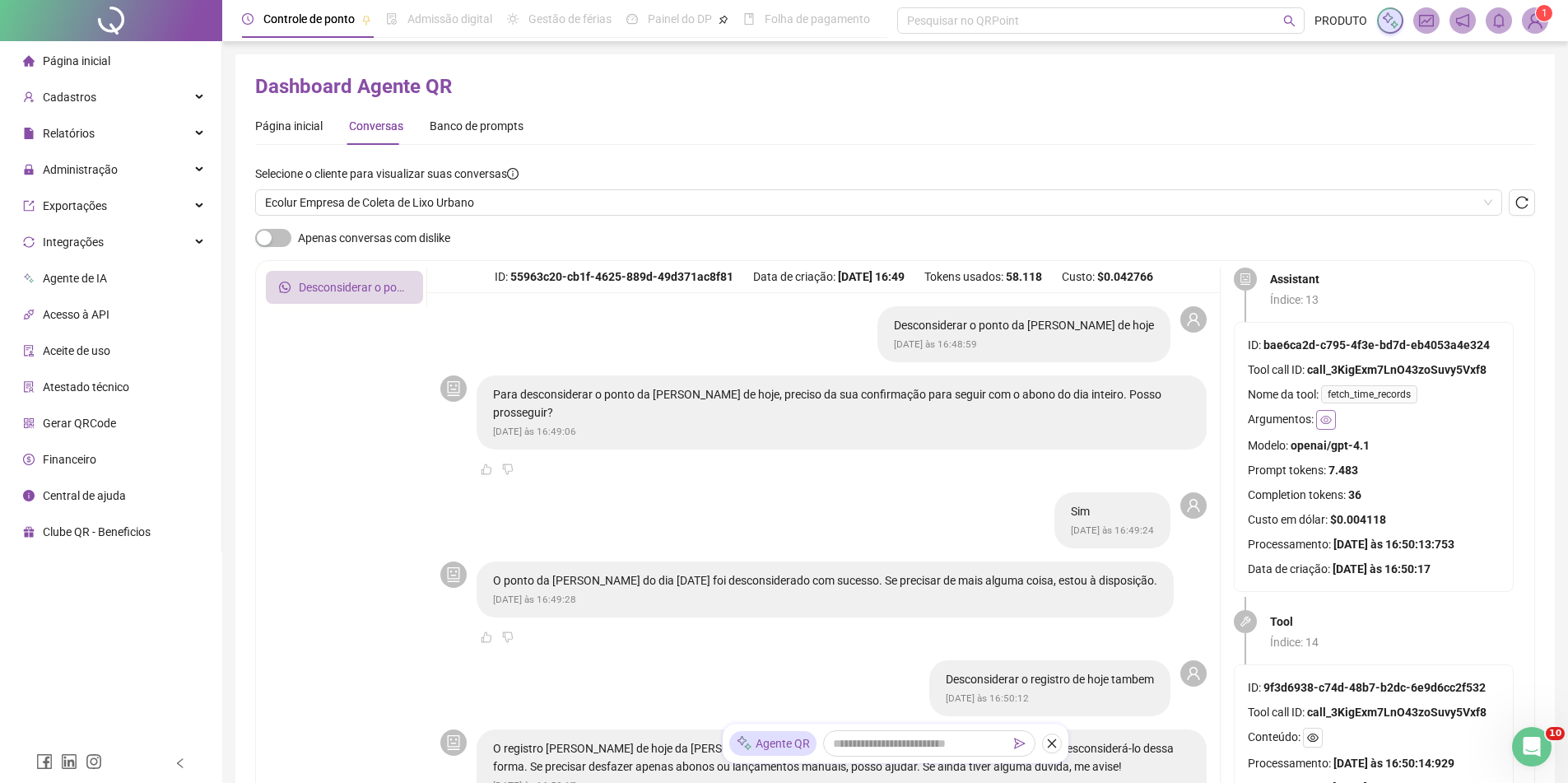
click at [1336, 430] on button "button" at bounding box center [1326, 419] width 20 height 20
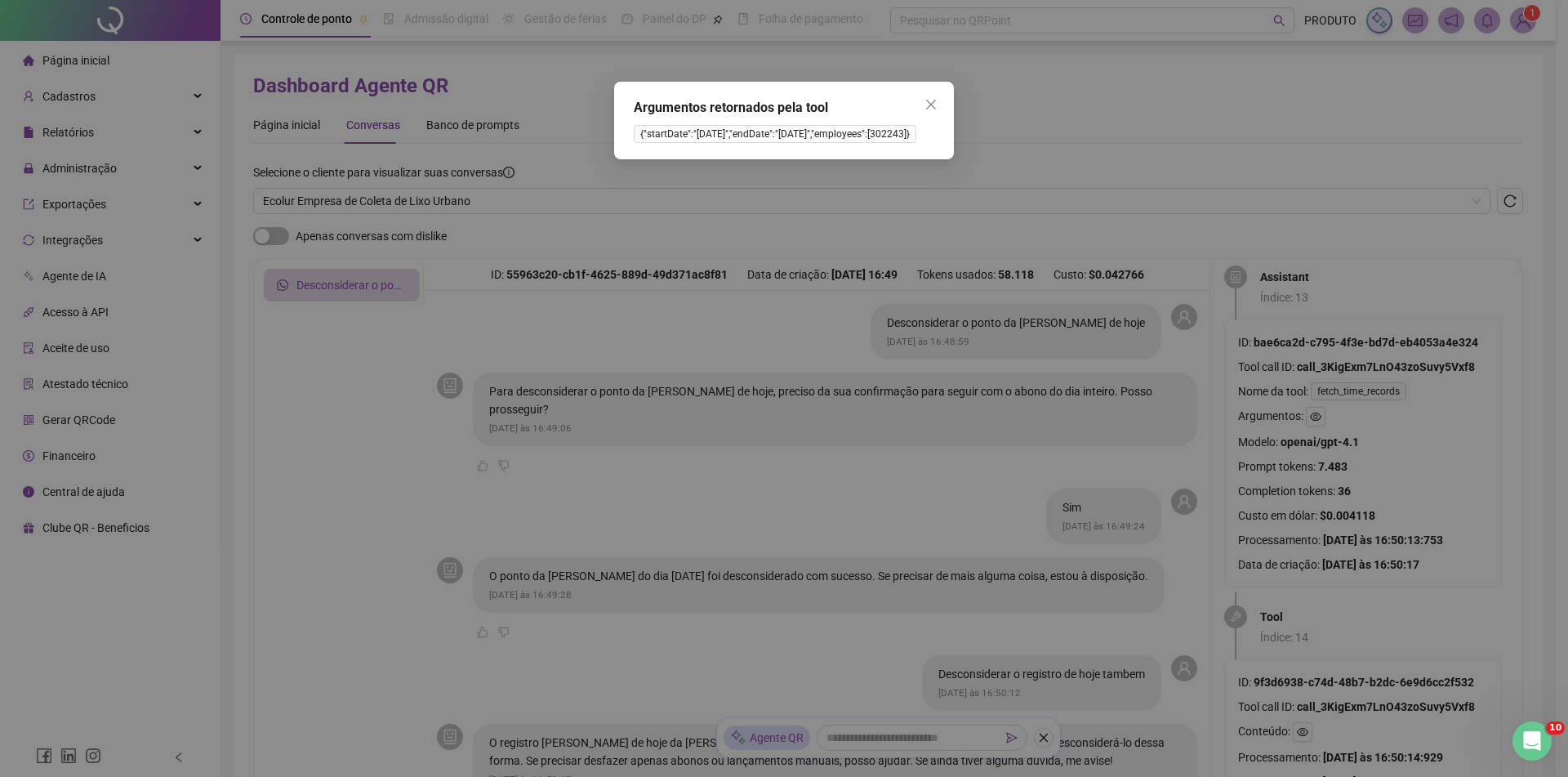
click at [1366, 464] on div "Argumentos retornados pela tool {"startDate":"[DATE]","endDate":"[DATE]","emplo…" at bounding box center [784, 388] width 1568 height 777
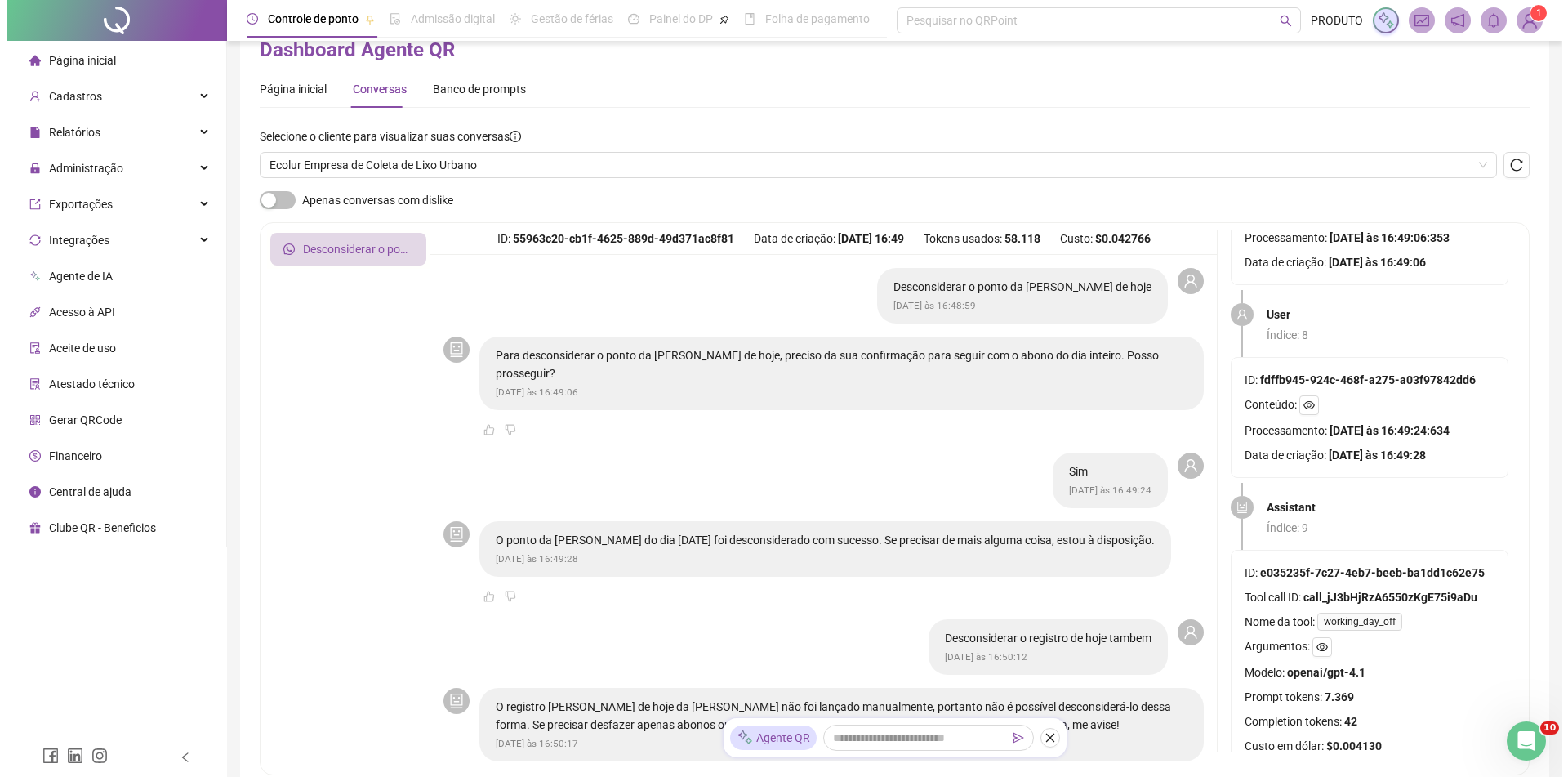
scroll to position [0, 0]
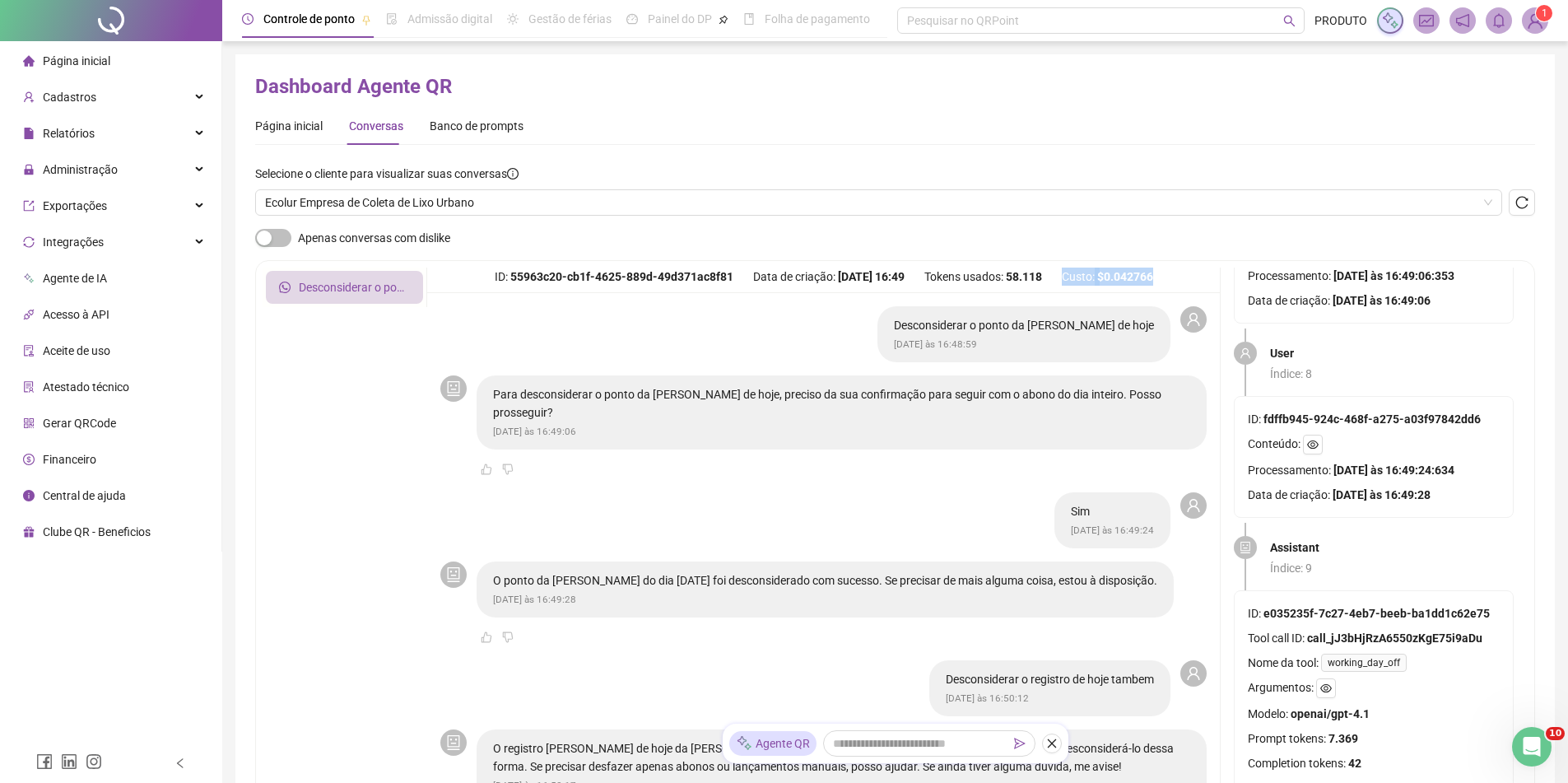
drag, startPoint x: 1171, startPoint y: 270, endPoint x: 1072, endPoint y: 277, distance: 99.2
click at [1072, 277] on div "ID: 55963c20-cb1f-4625-889d-49d371ac8f81 Data de criação: [DATE] 16:49 Tokens u…" at bounding box center [823, 280] width 792 height 25
click at [1079, 258] on div "Desconsiderar o ponto da [PERSON_NAME] de hoje ID: 55963c20-cb1f-4625-889d-49d3…" at bounding box center [895, 531] width 1280 height 570
click at [1527, 29] on img at bounding box center [1535, 21] width 24 height 24
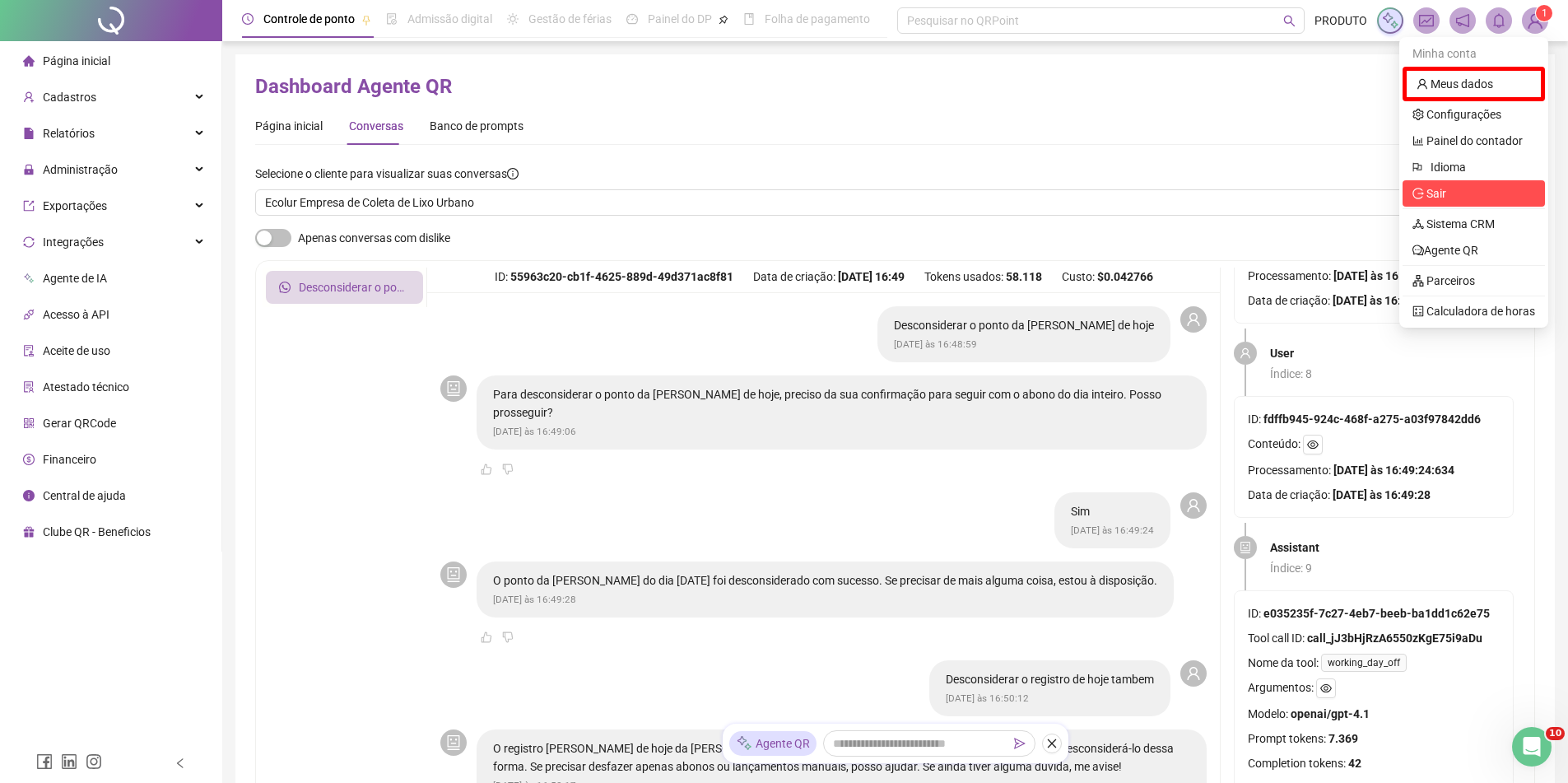
click at [1477, 203] on li "Sair" at bounding box center [1473, 193] width 142 height 26
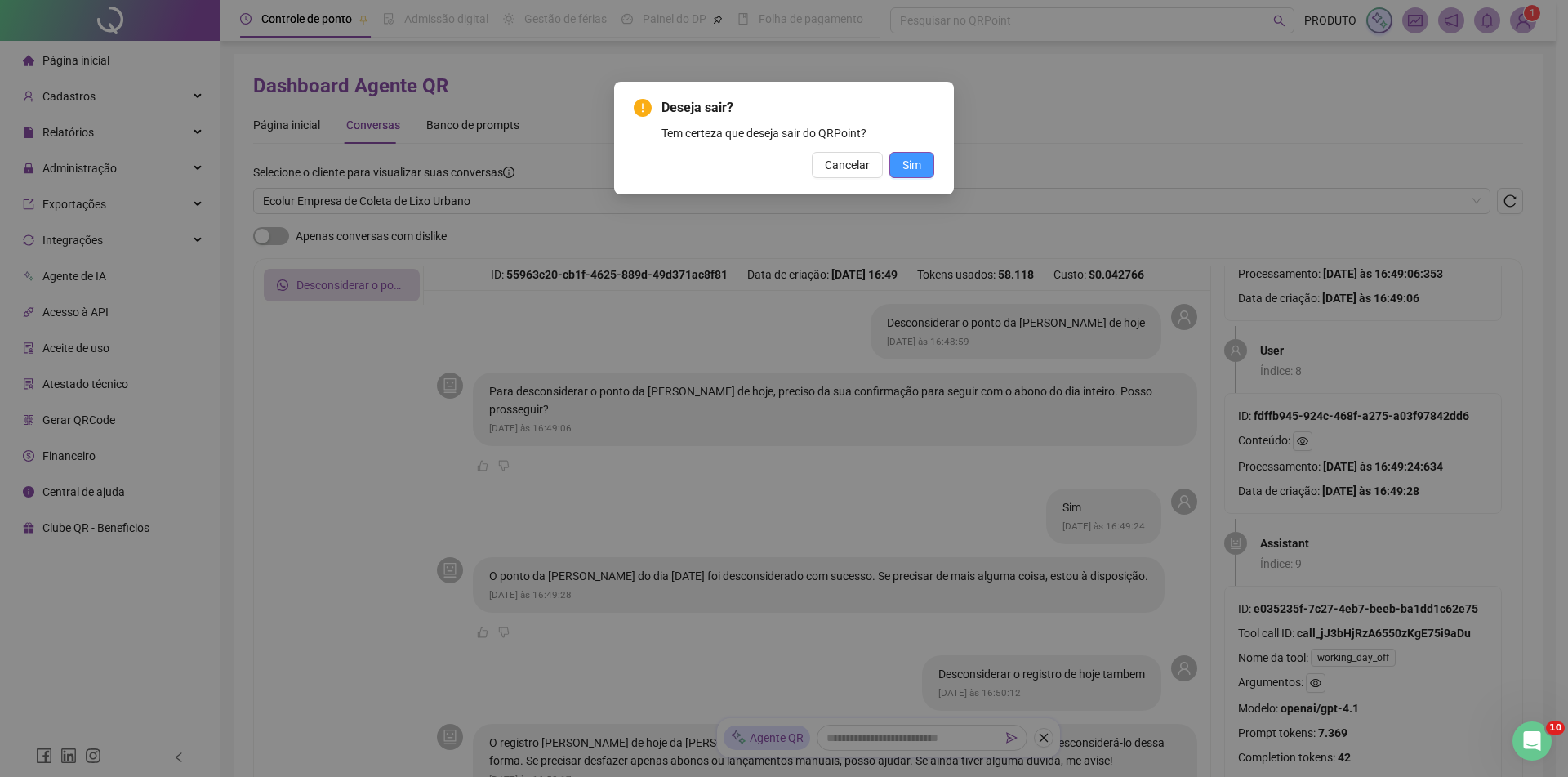
click at [913, 164] on span "Sim" at bounding box center [912, 165] width 19 height 18
